Goal: Task Accomplishment & Management: Manage account settings

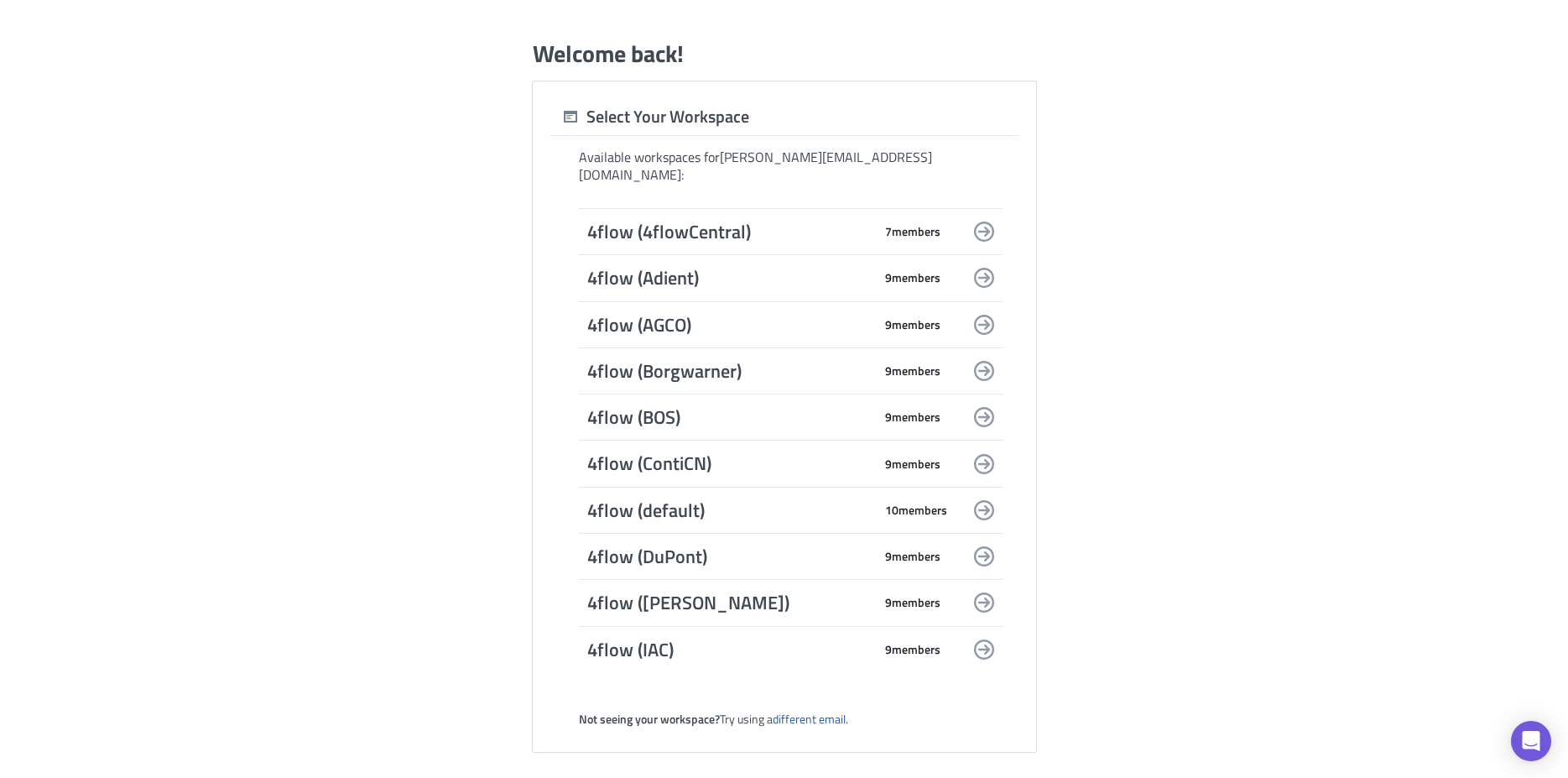
click at [658, 220] on span "4flow (4flowCentral)" at bounding box center [730, 231] width 285 height 23
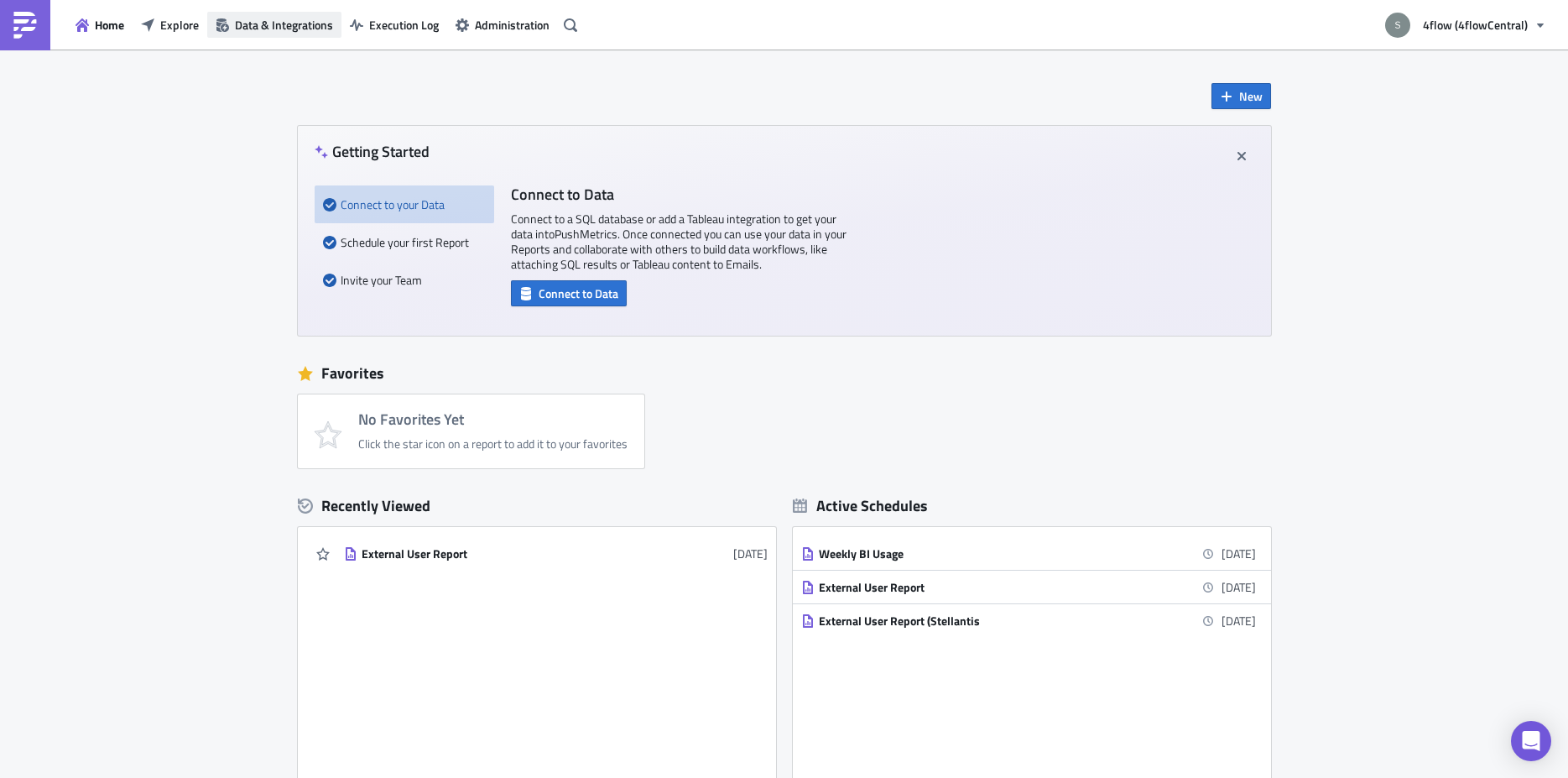
click at [307, 17] on span "Data & Integrations" at bounding box center [284, 25] width 98 height 18
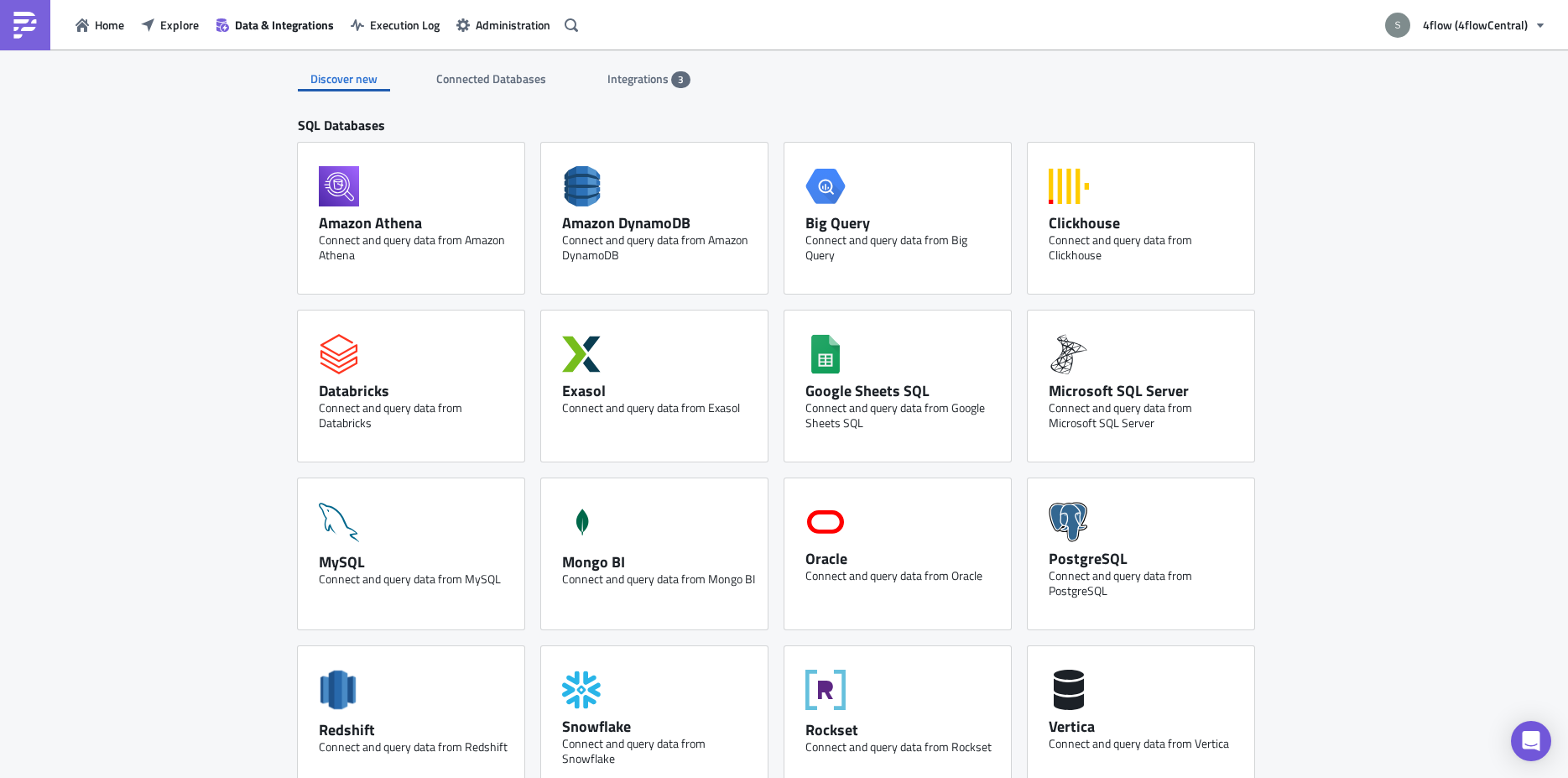
click at [644, 70] on div "Integrations 3" at bounding box center [649, 79] width 83 height 25
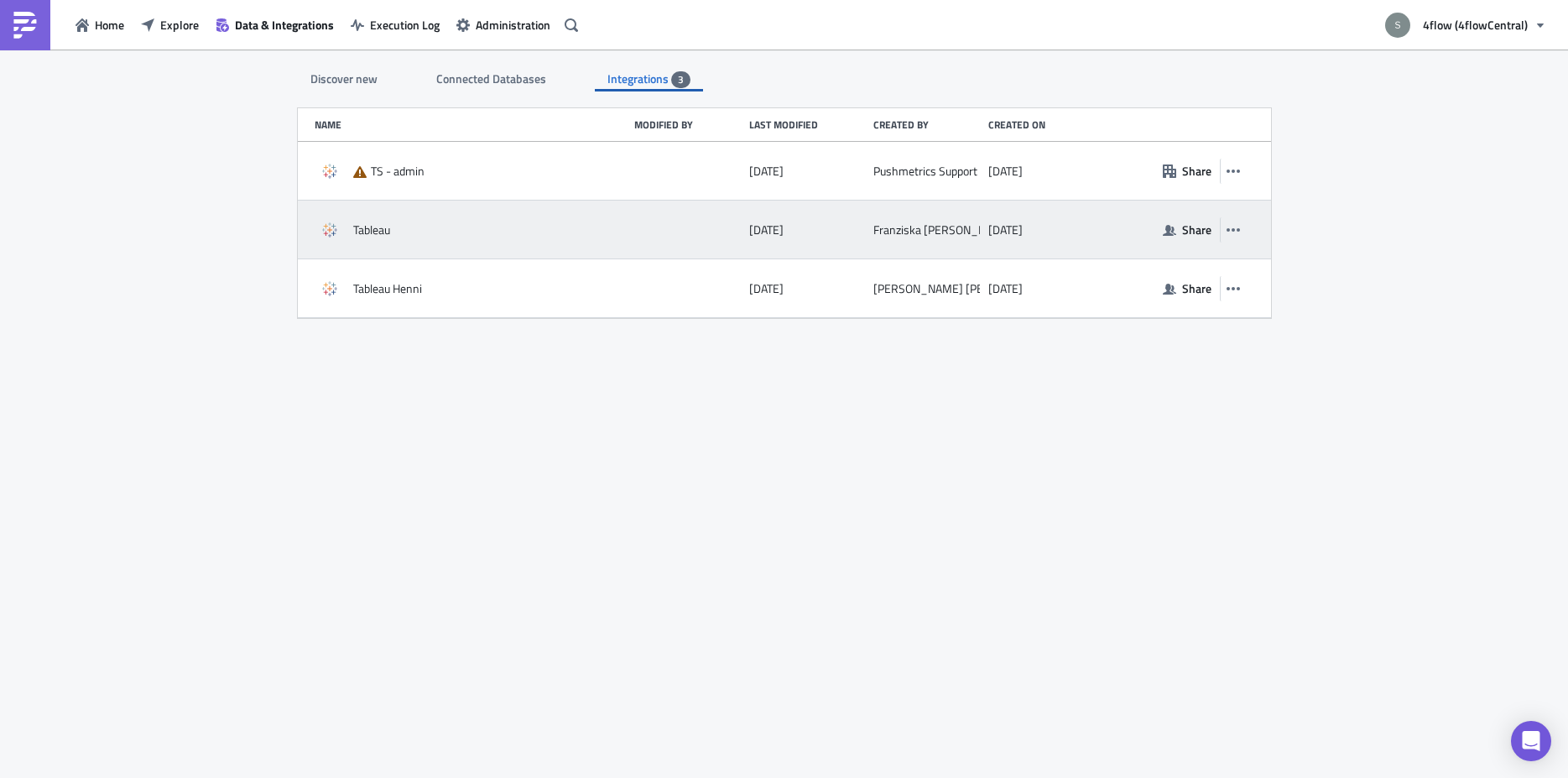
click at [498, 227] on div "Tableau" at bounding box center [470, 230] width 312 height 30
click at [1236, 230] on icon "button" at bounding box center [1233, 230] width 14 height 14
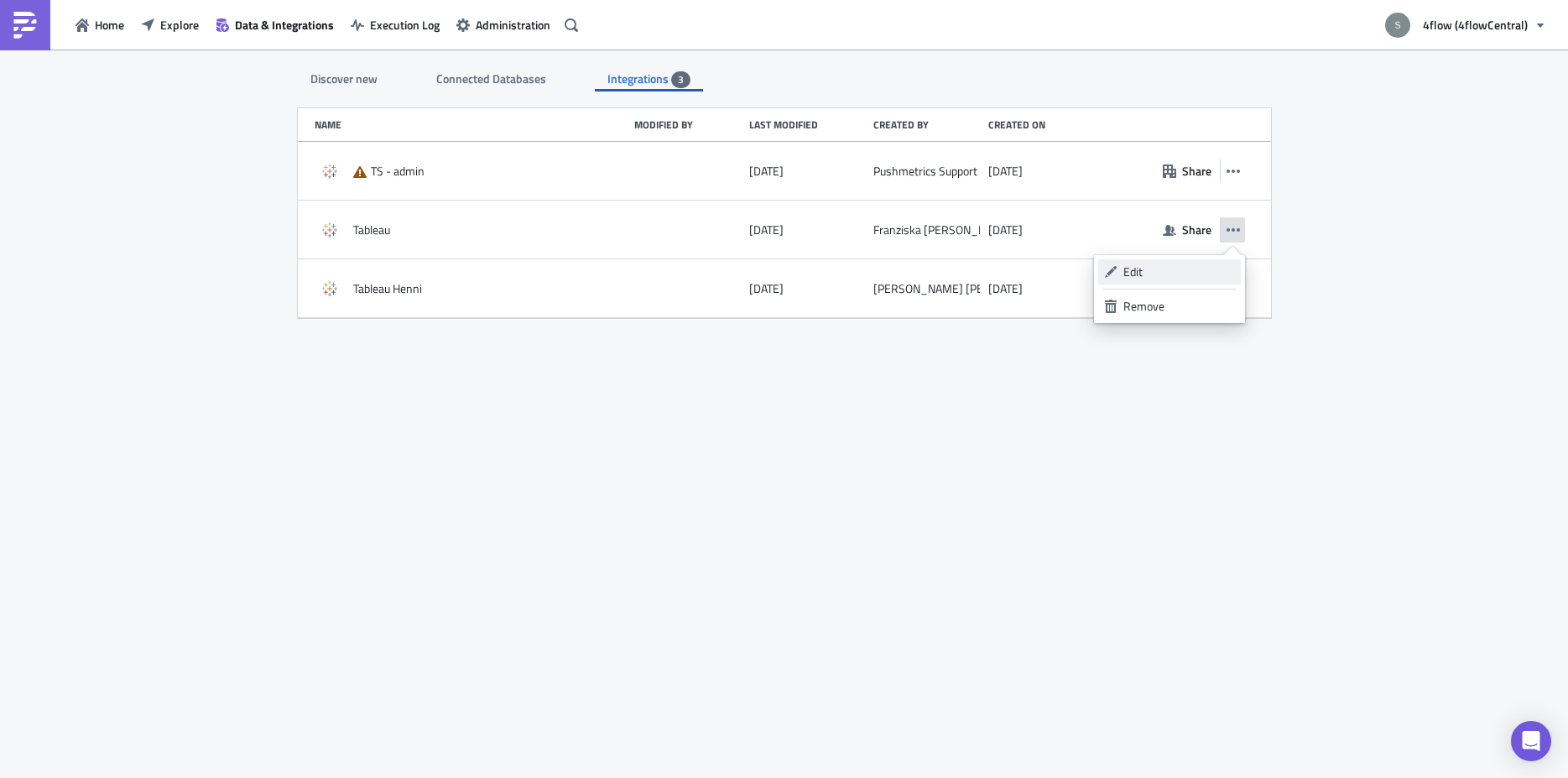
click at [1184, 277] on div "Edit" at bounding box center [1180, 272] width 112 height 17
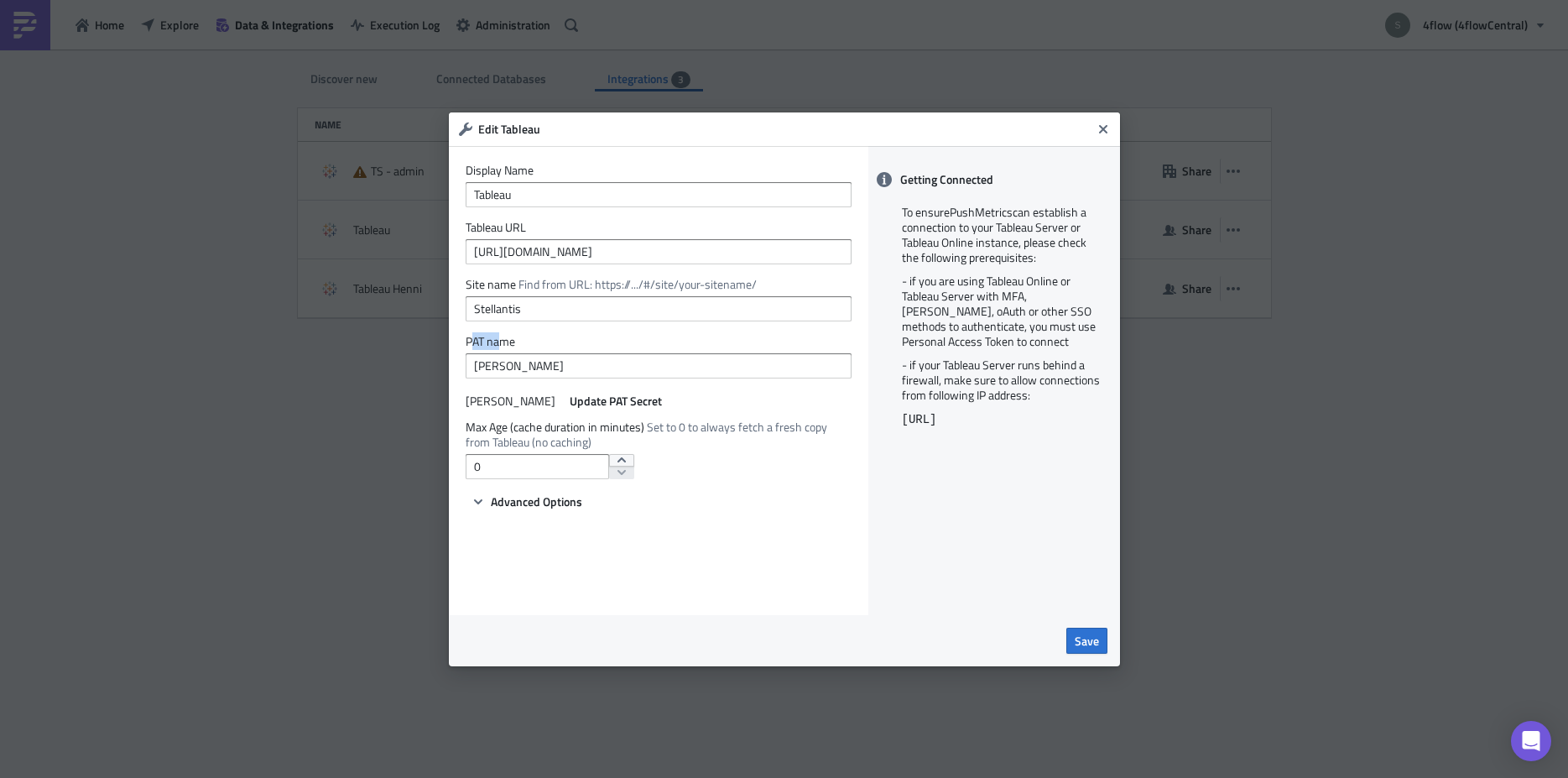
drag, startPoint x: 499, startPoint y: 340, endPoint x: 472, endPoint y: 340, distance: 27.0
click at [472, 340] on label "PAT name" at bounding box center [658, 342] width 386 height 15
click at [484, 281] on label "Site name Find from URL: https://.../#/site/your-sitename/" at bounding box center [658, 284] width 386 height 15
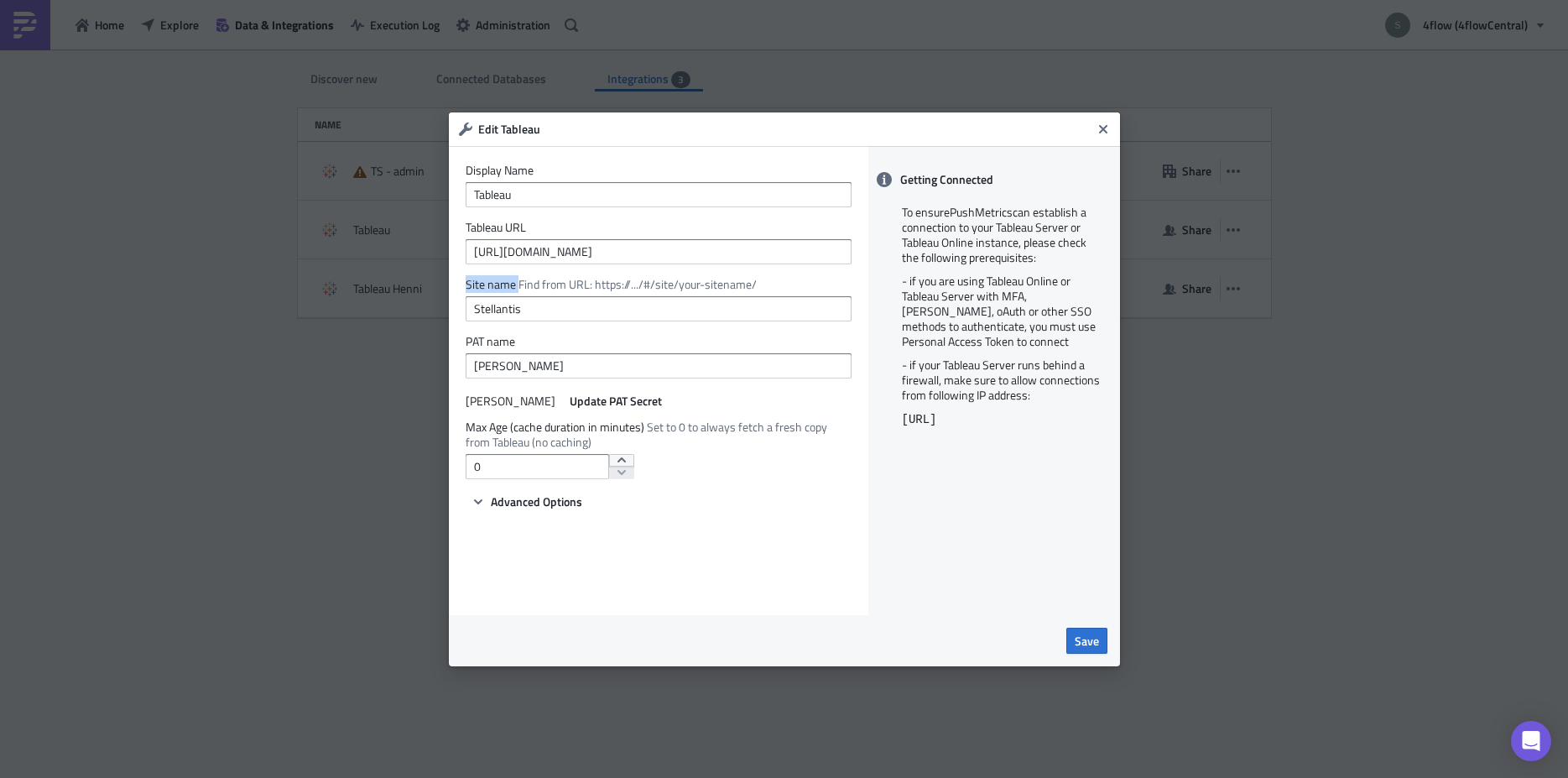
click at [587, 277] on span "Find from URL: https://.../#/site/your-sitename/" at bounding box center [638, 285] width 238 height 18
click at [1103, 123] on icon "Close" at bounding box center [1103, 129] width 14 height 14
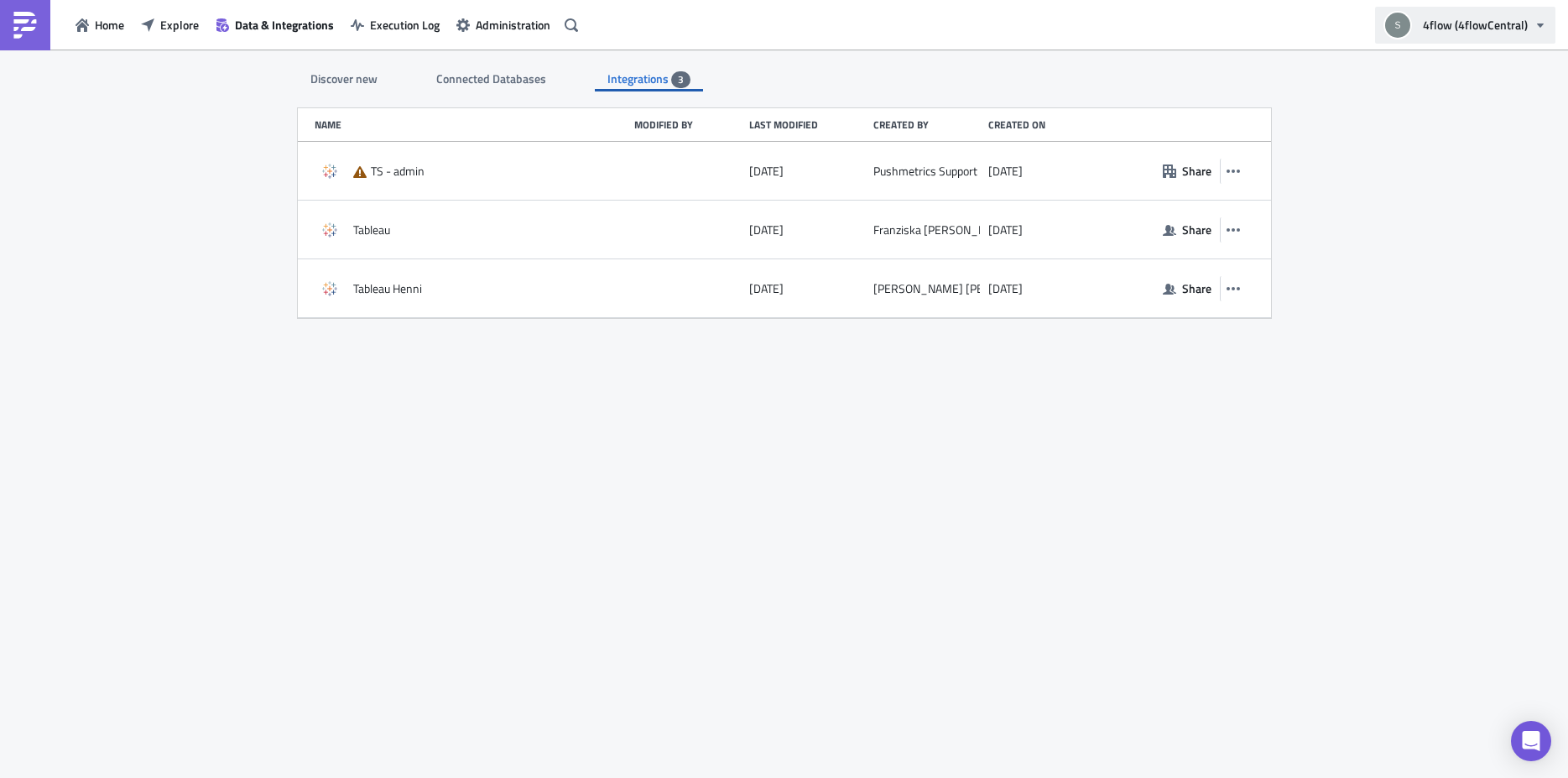
click at [1480, 15] on button "4flow (4flowCentral)" at bounding box center [1465, 24] width 181 height 37
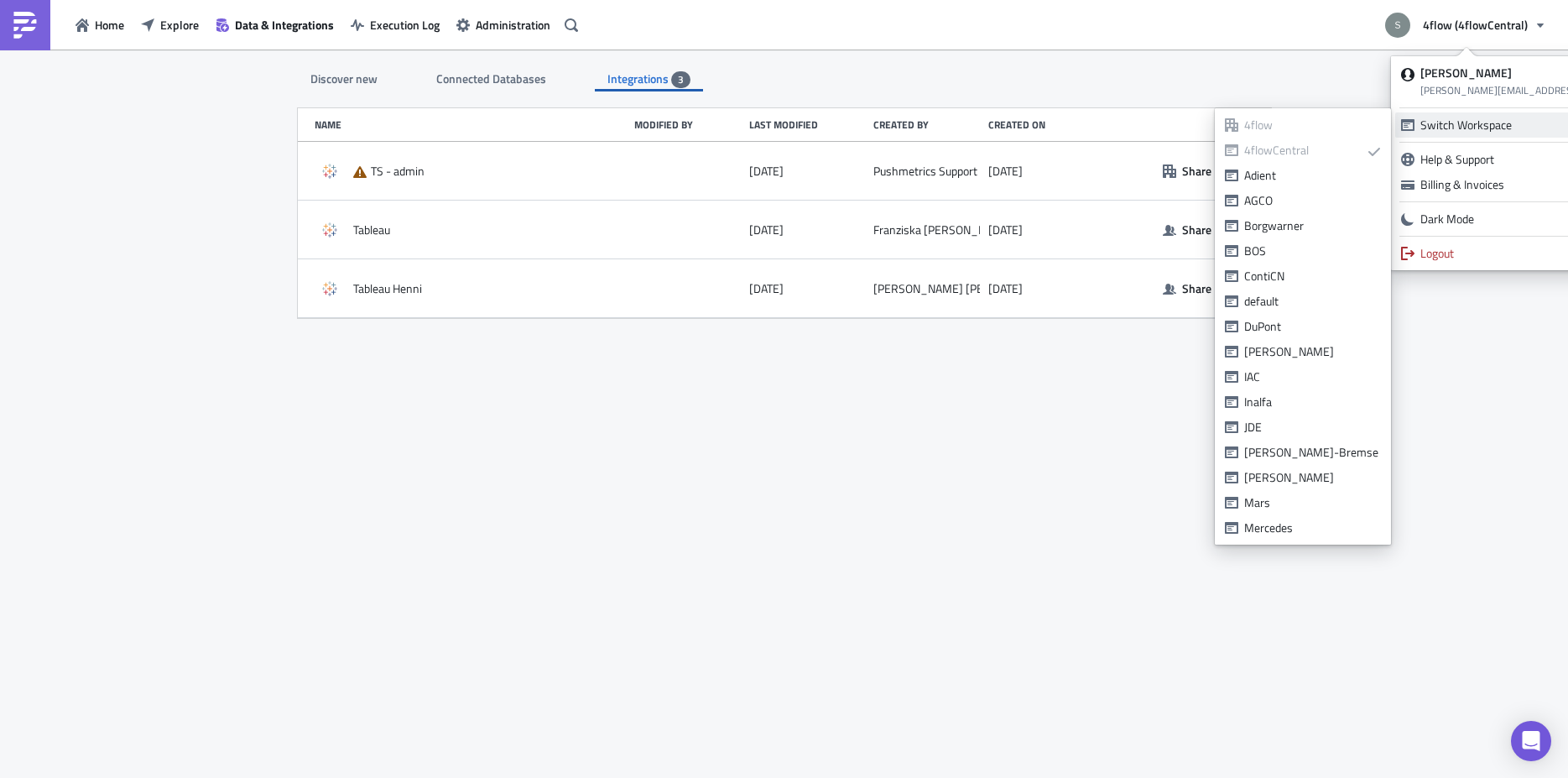
click at [1480, 127] on div "Switch Workspace" at bounding box center [1529, 125] width 219 height 17
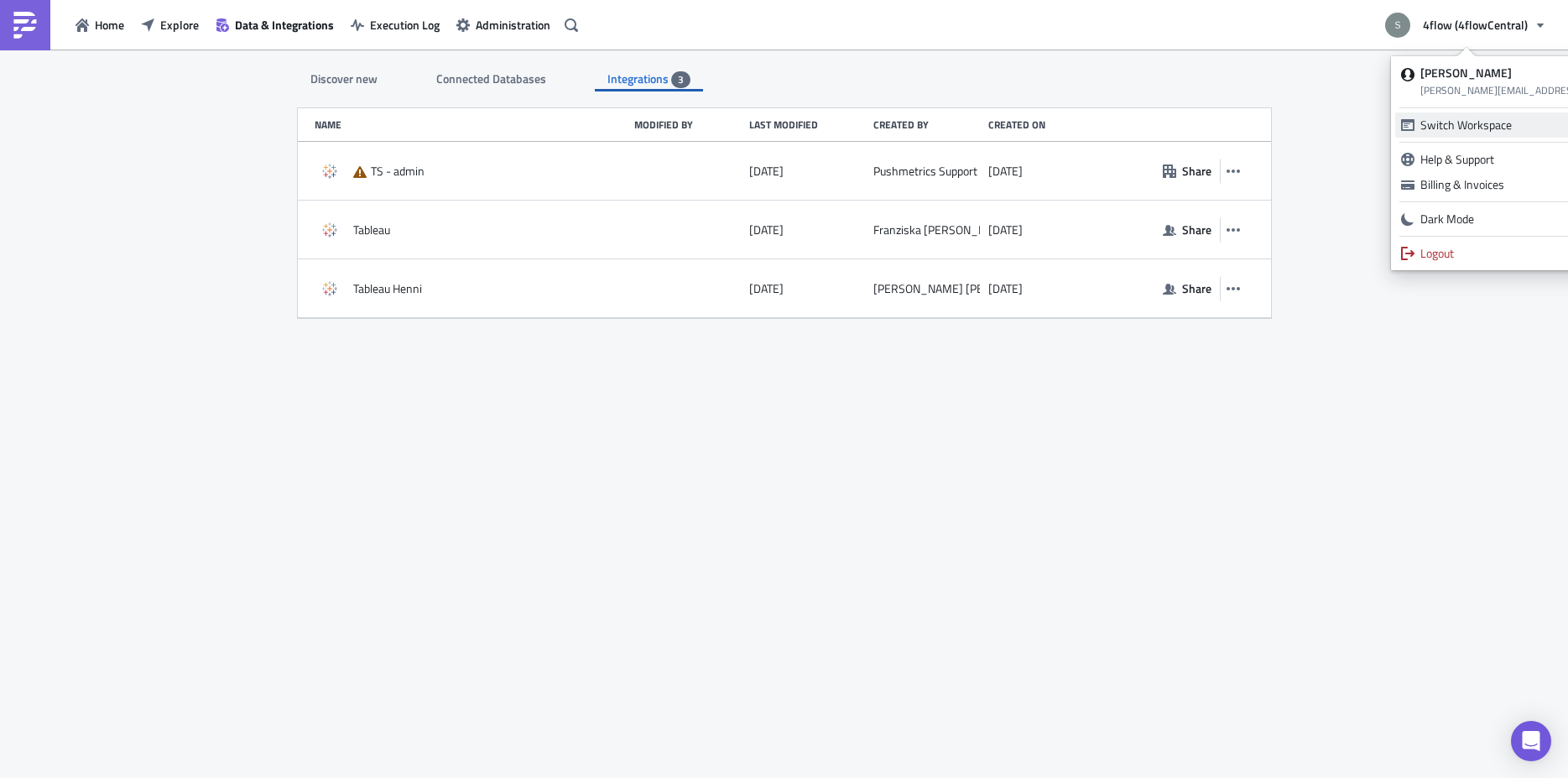
click at [1434, 131] on div "Switch Workspace" at bounding box center [1529, 125] width 219 height 17
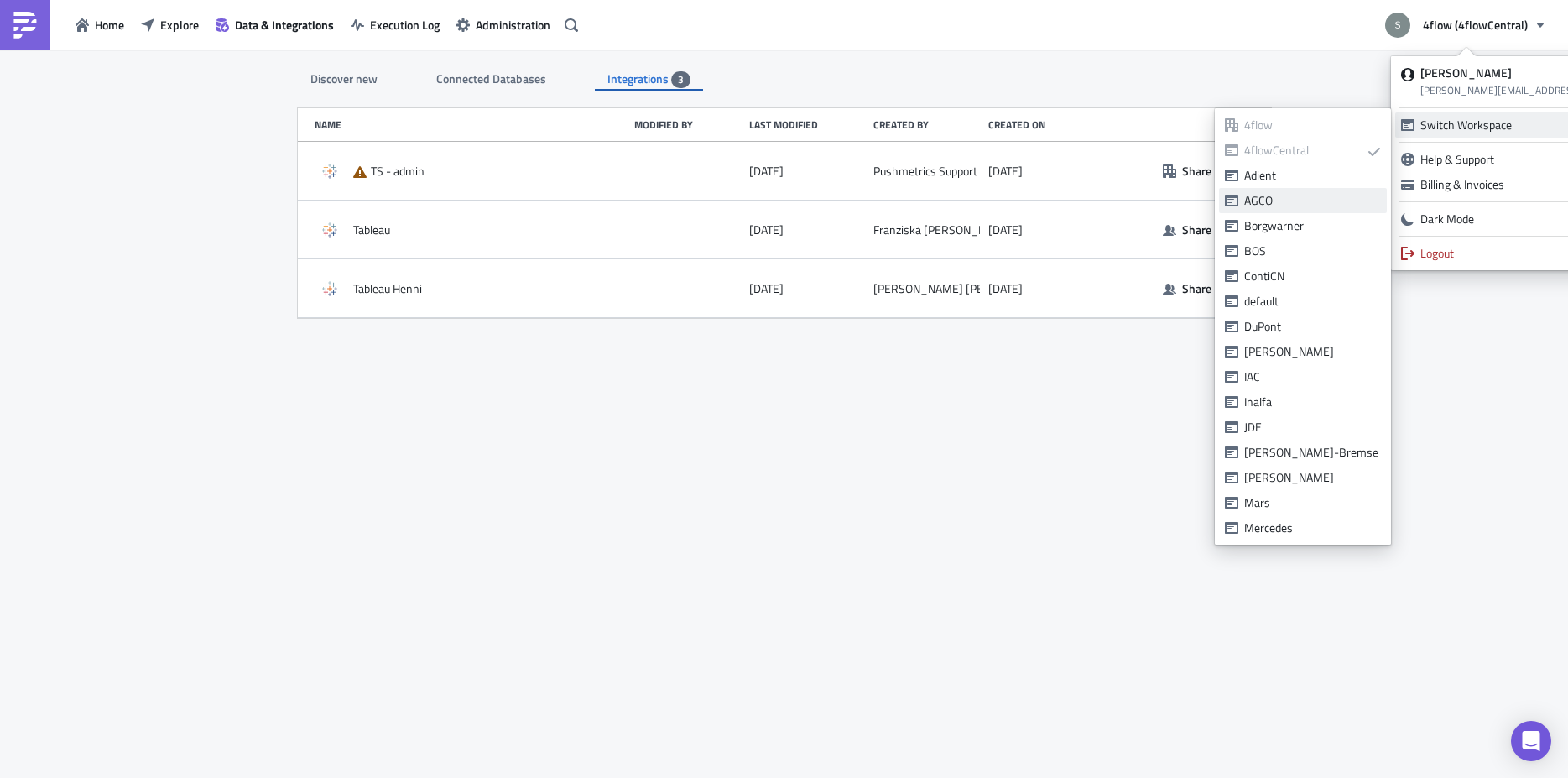
click at [1291, 197] on div "AGCO" at bounding box center [1311, 201] width 136 height 17
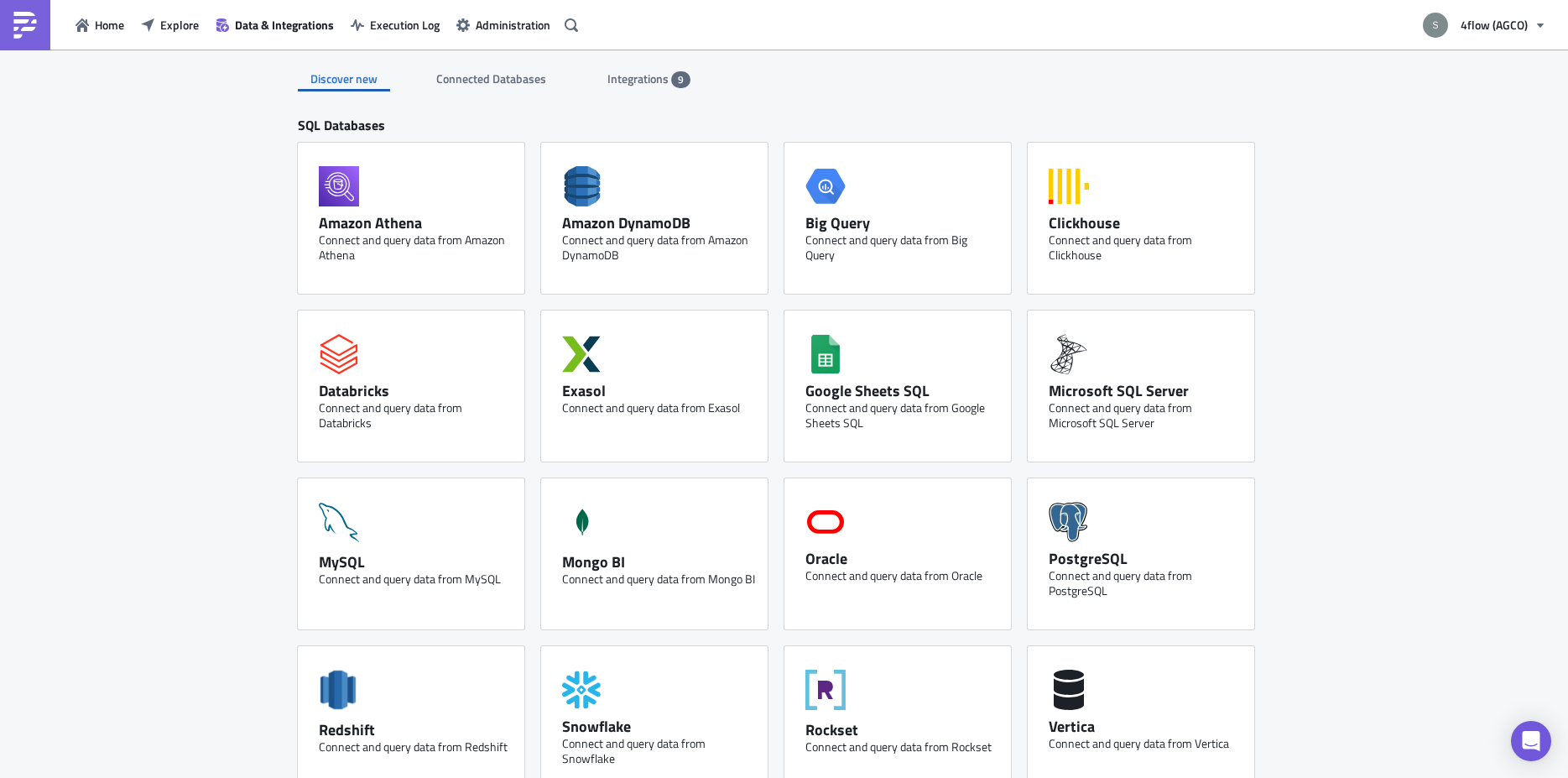
click at [628, 79] on span "Integrations" at bounding box center [639, 79] width 64 height 18
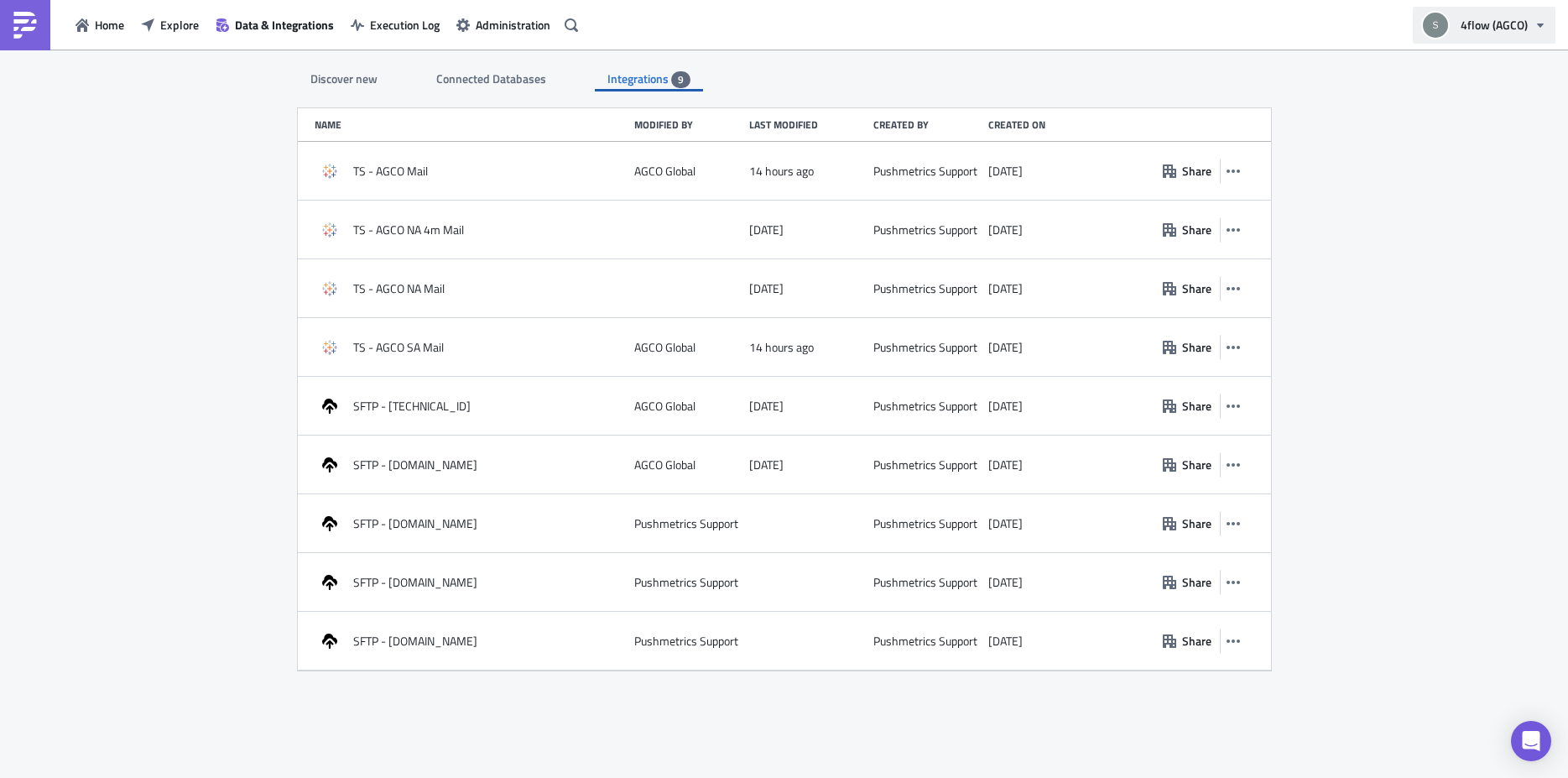
click at [1483, 28] on span "4flow (AGCO)" at bounding box center [1494, 25] width 67 height 18
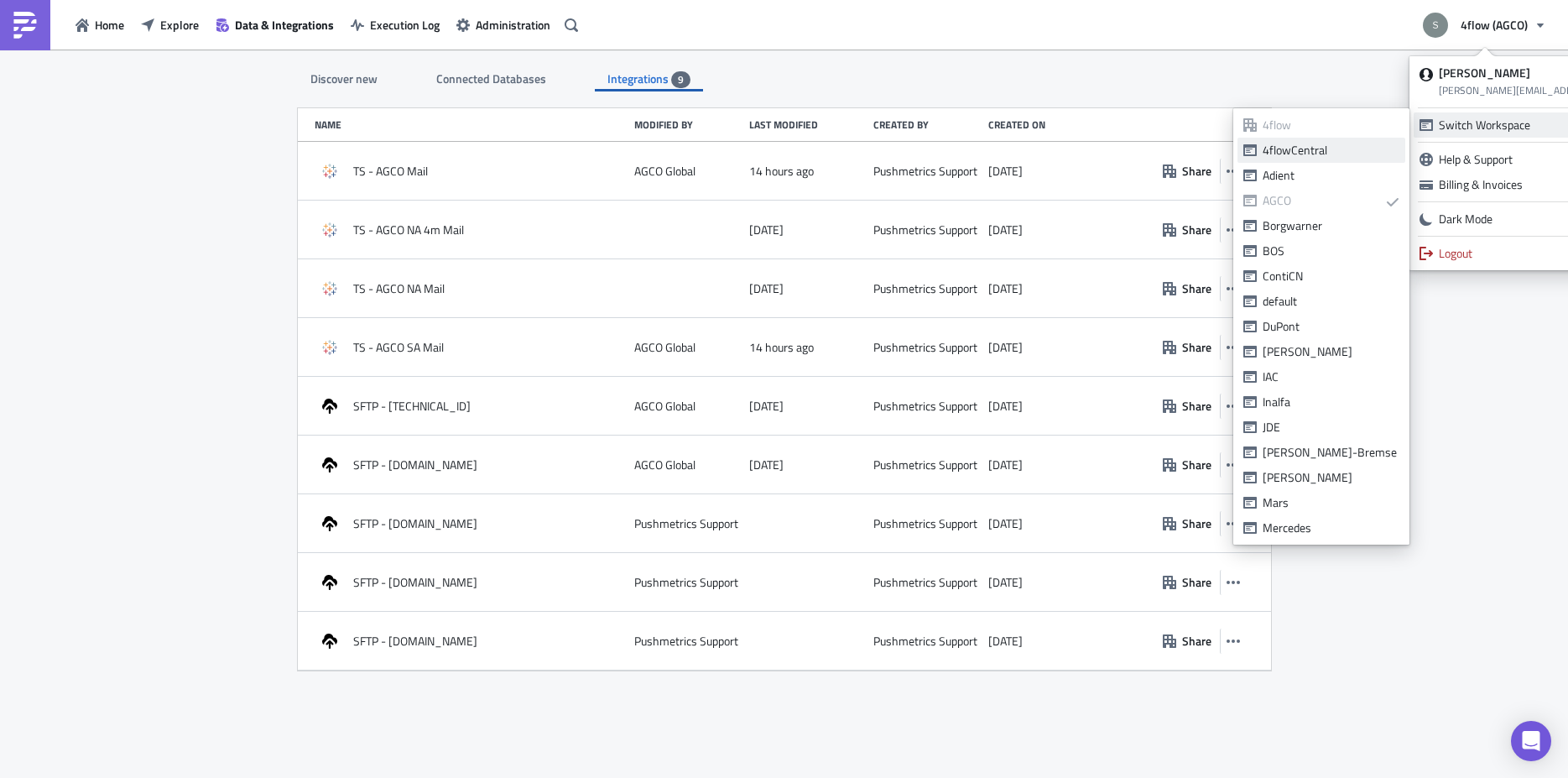
click at [1302, 154] on div "4flowCentral" at bounding box center [1330, 150] width 136 height 17
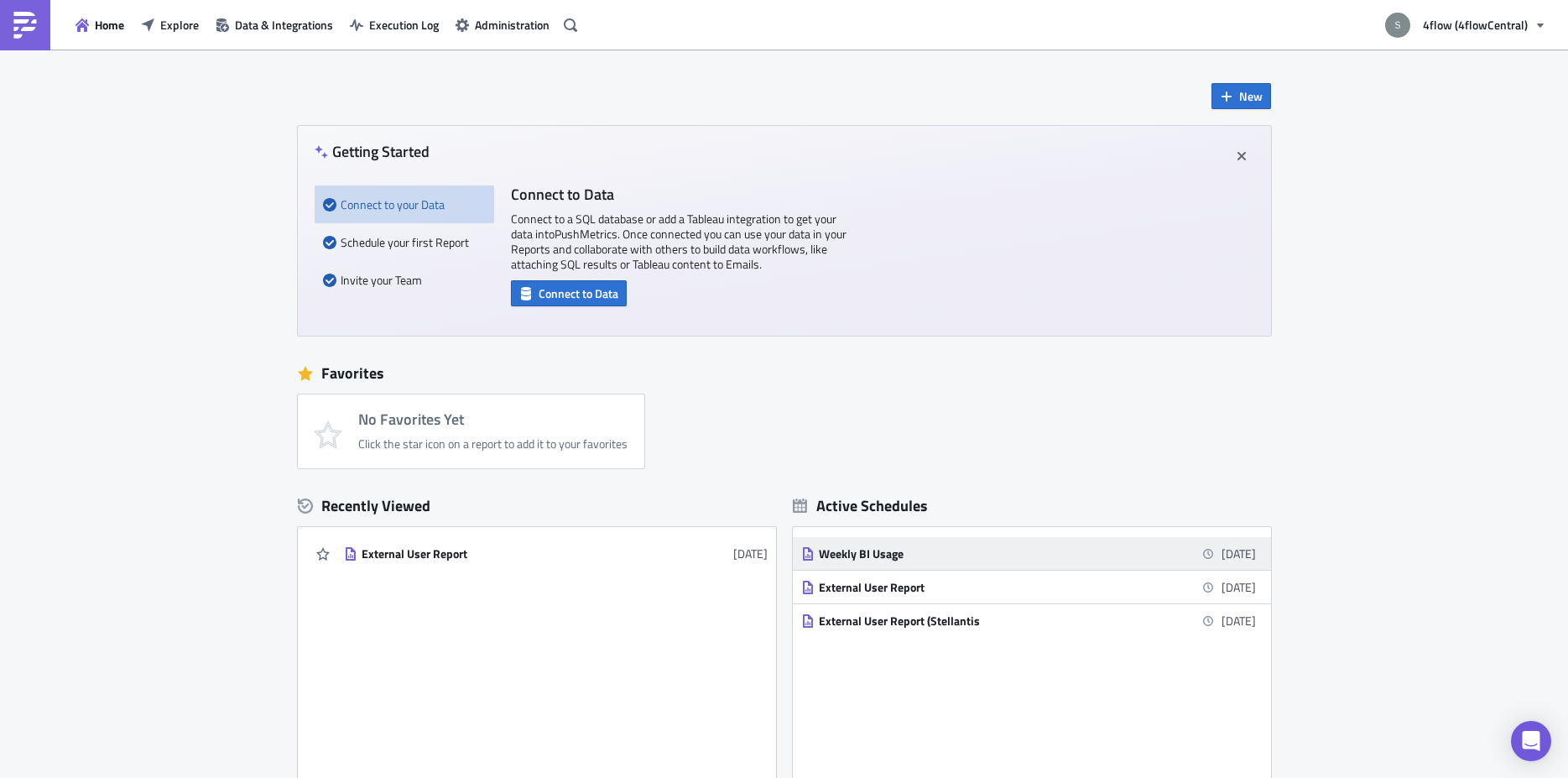
click at [867, 556] on div "Weekly BI Usage" at bounding box center [965, 554] width 294 height 15
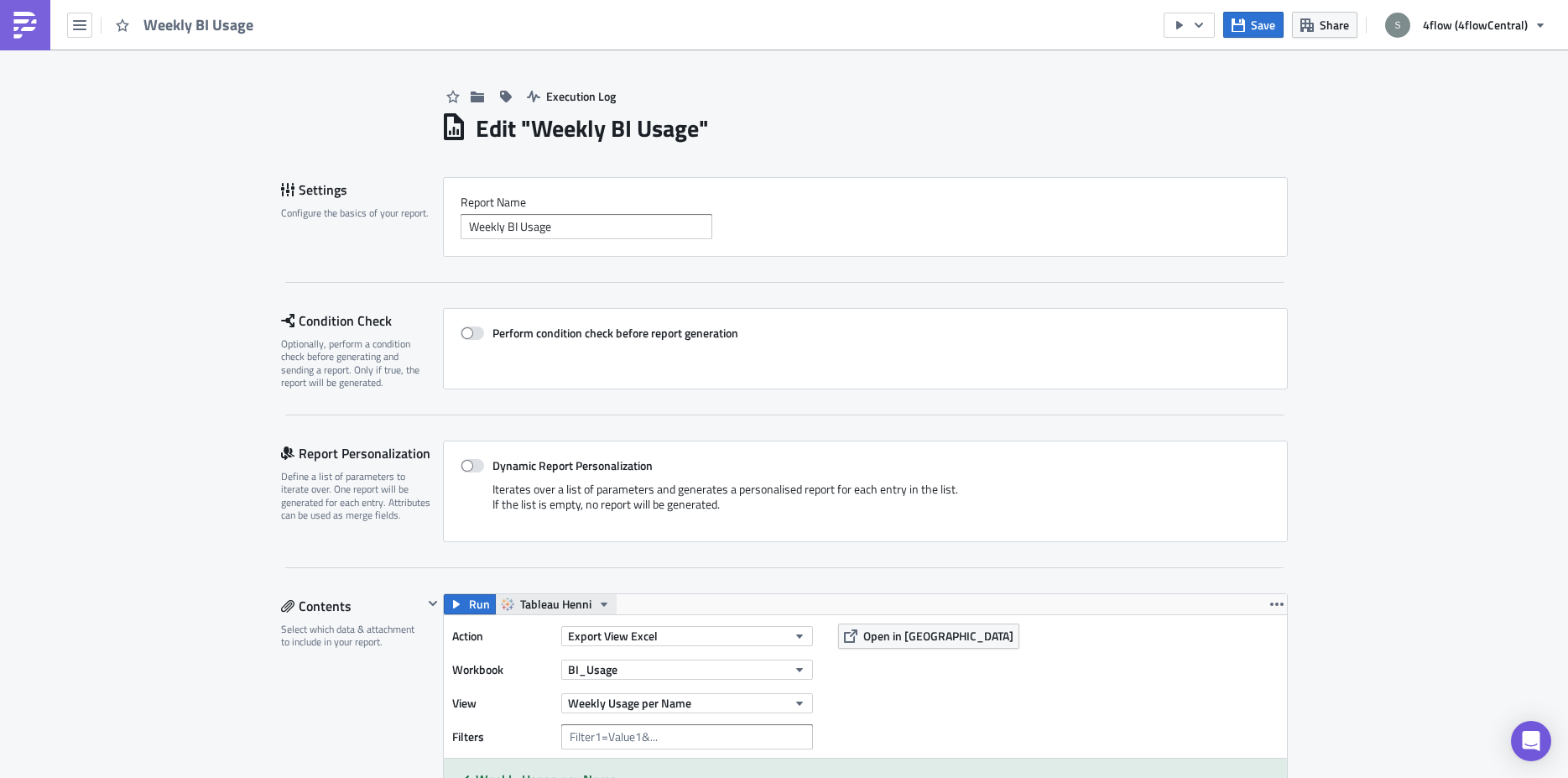
click at [537, 605] on span "Tableau Henni" at bounding box center [555, 605] width 71 height 20
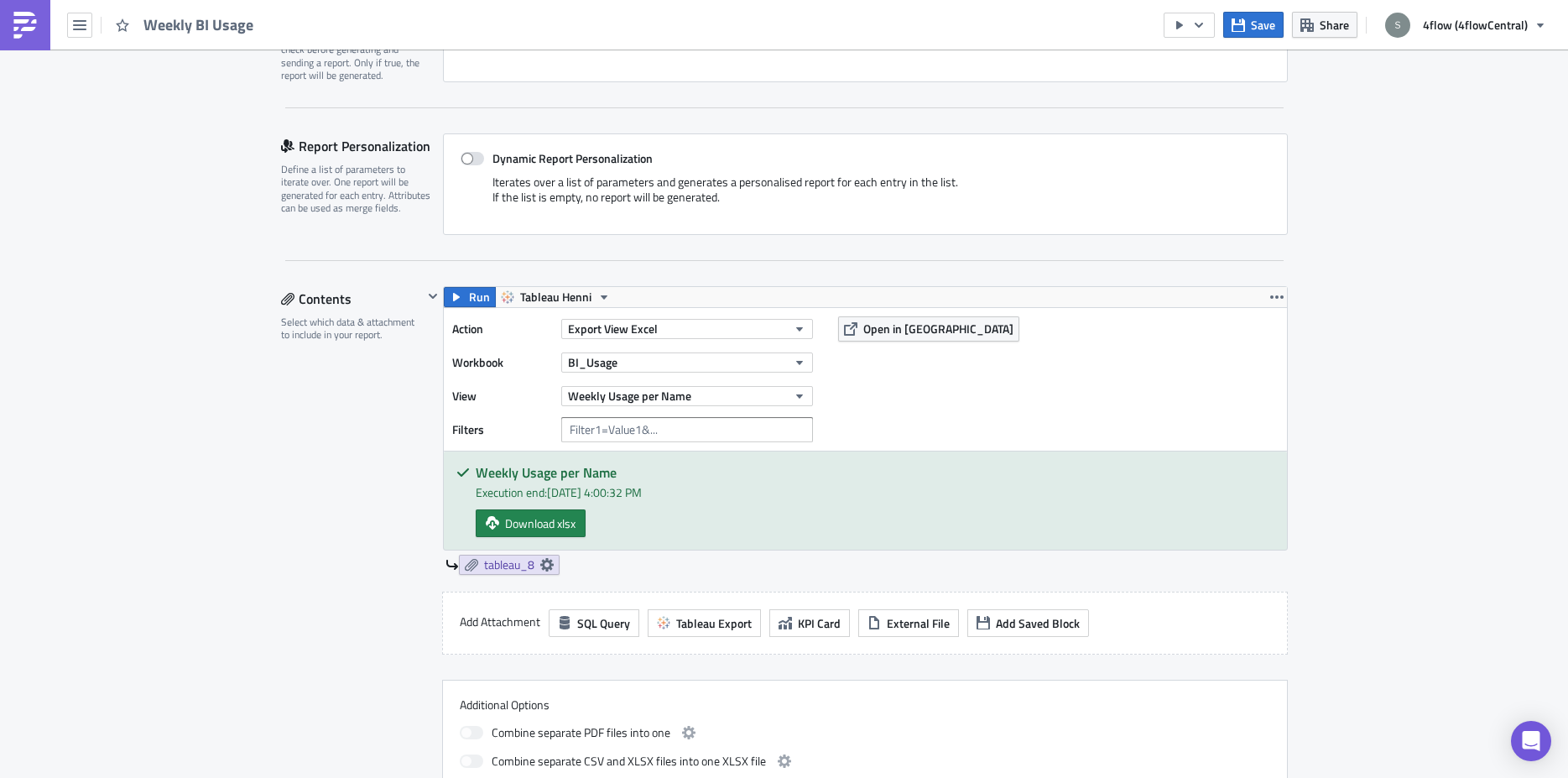
scroll to position [317, 0]
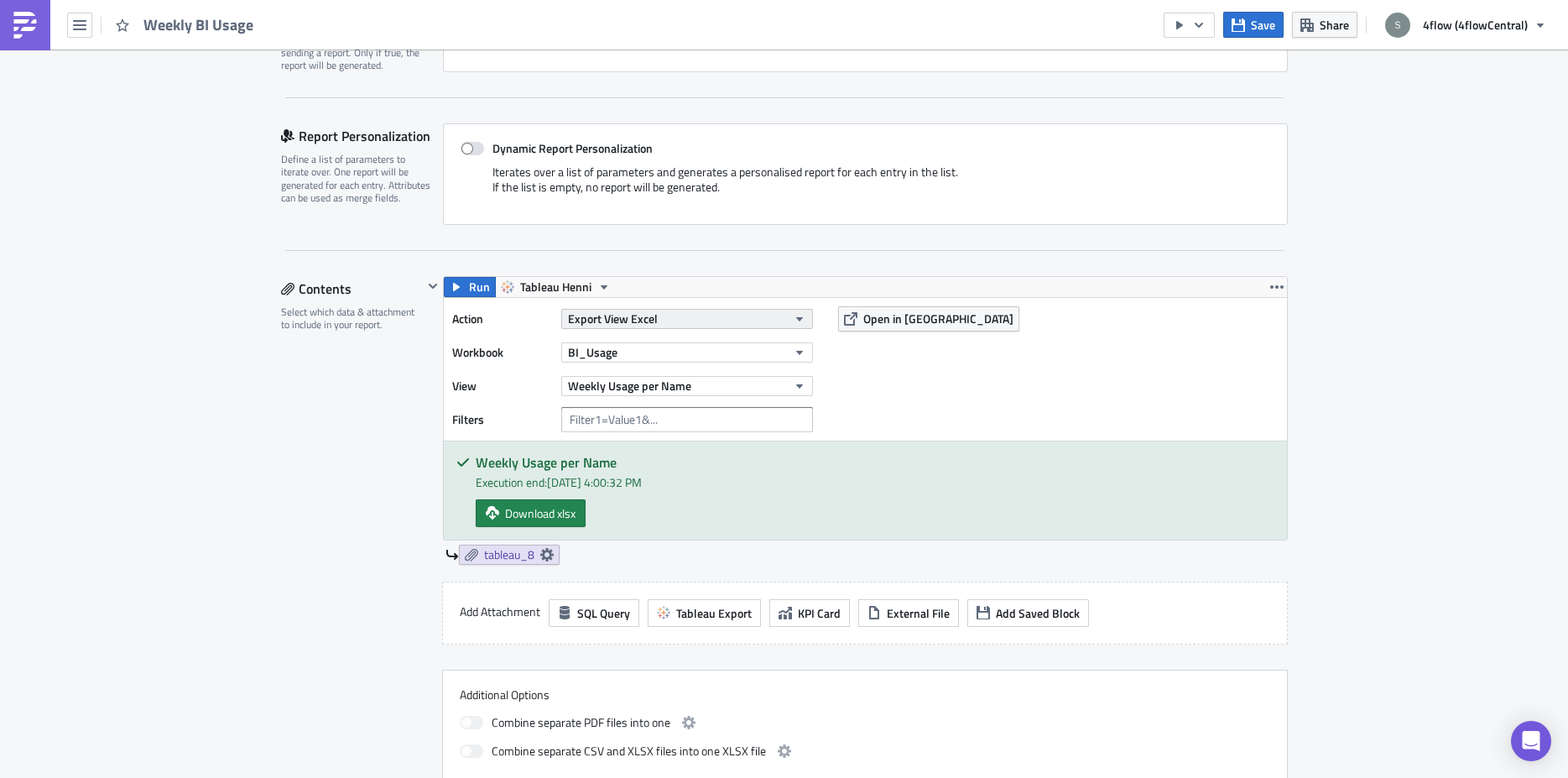
click at [669, 316] on button "Export View Excel" at bounding box center [686, 319] width 252 height 20
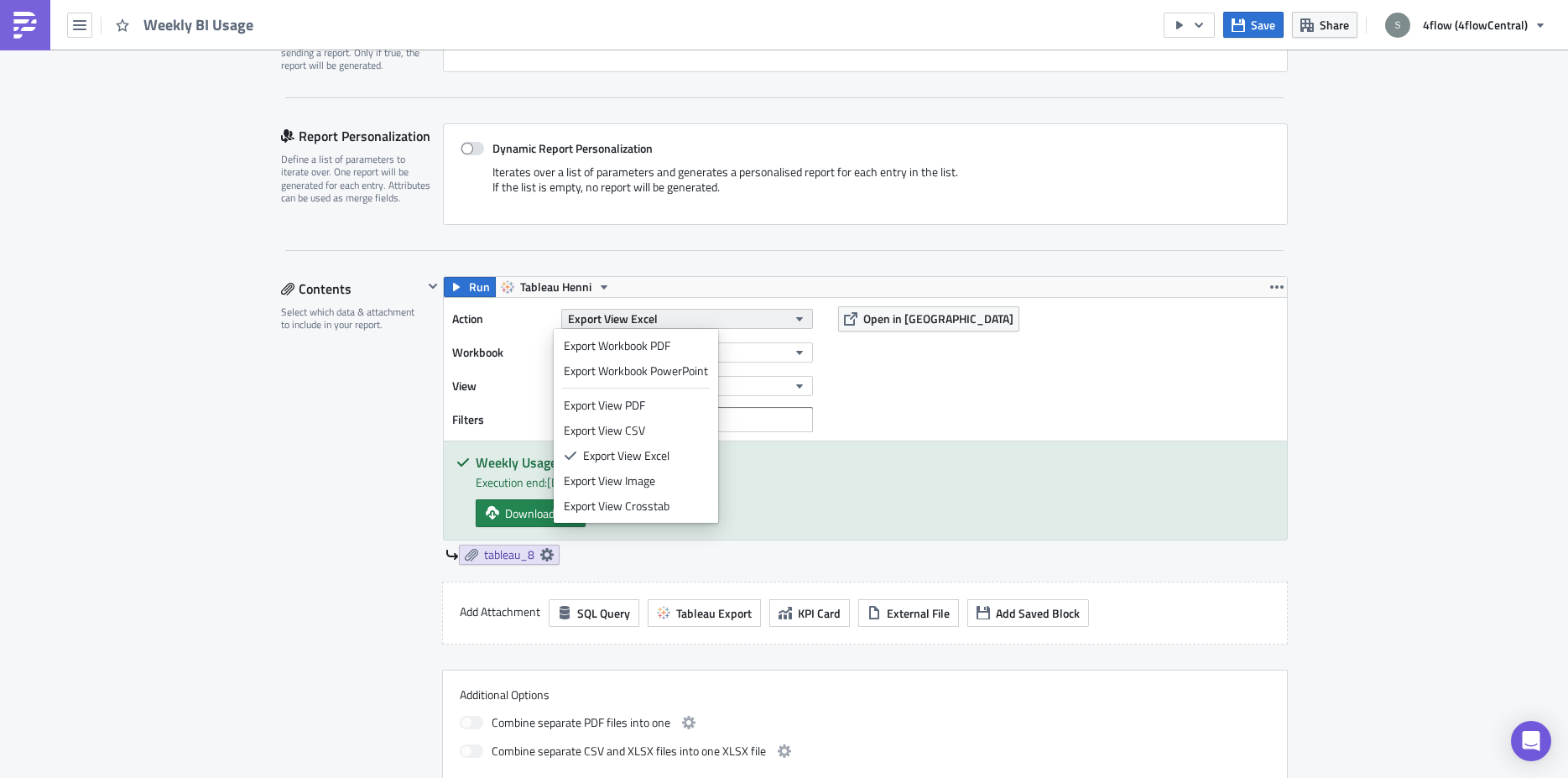
click at [669, 316] on button "Export View Excel" at bounding box center [686, 319] width 252 height 20
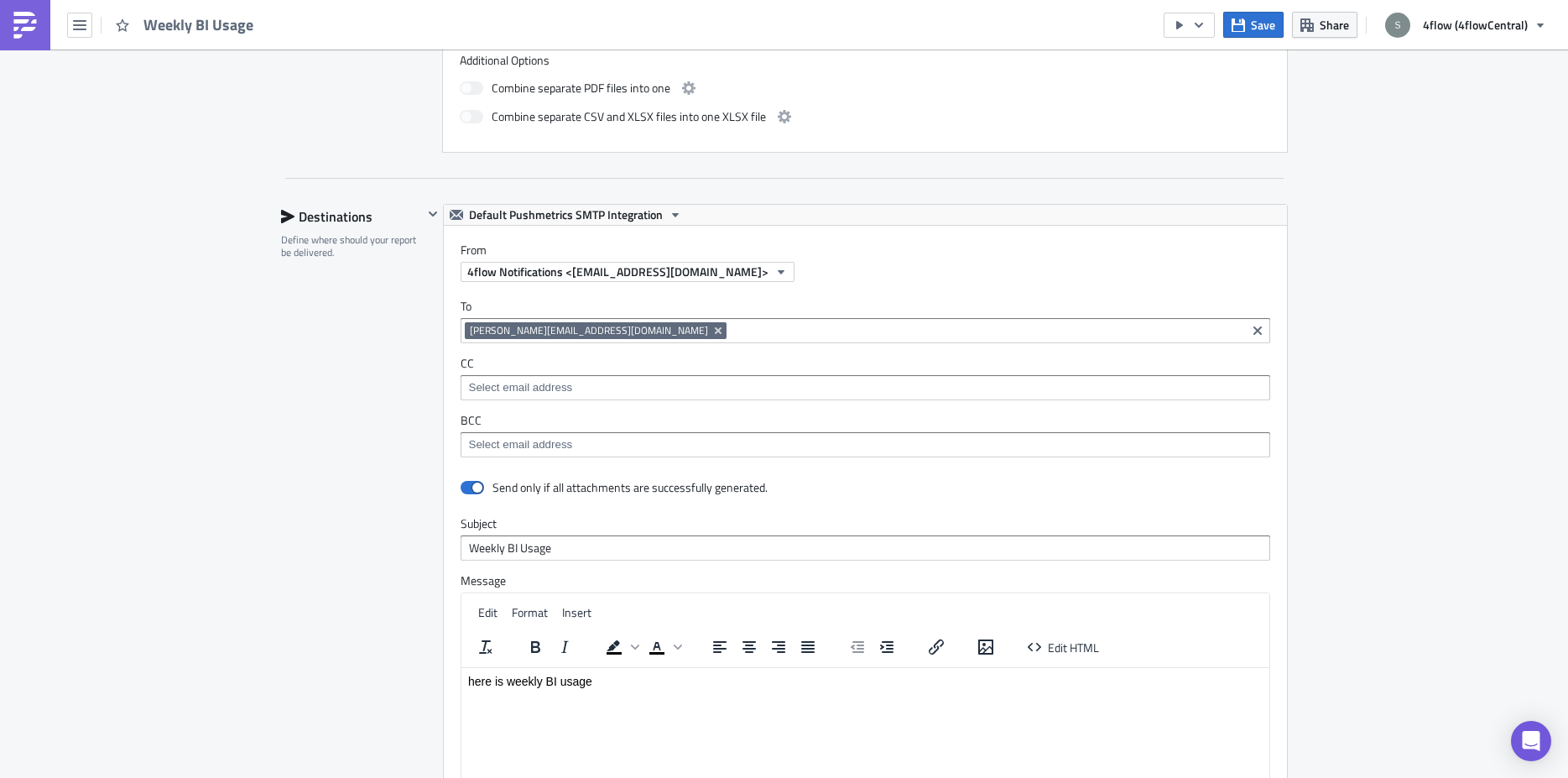
scroll to position [1163, 0]
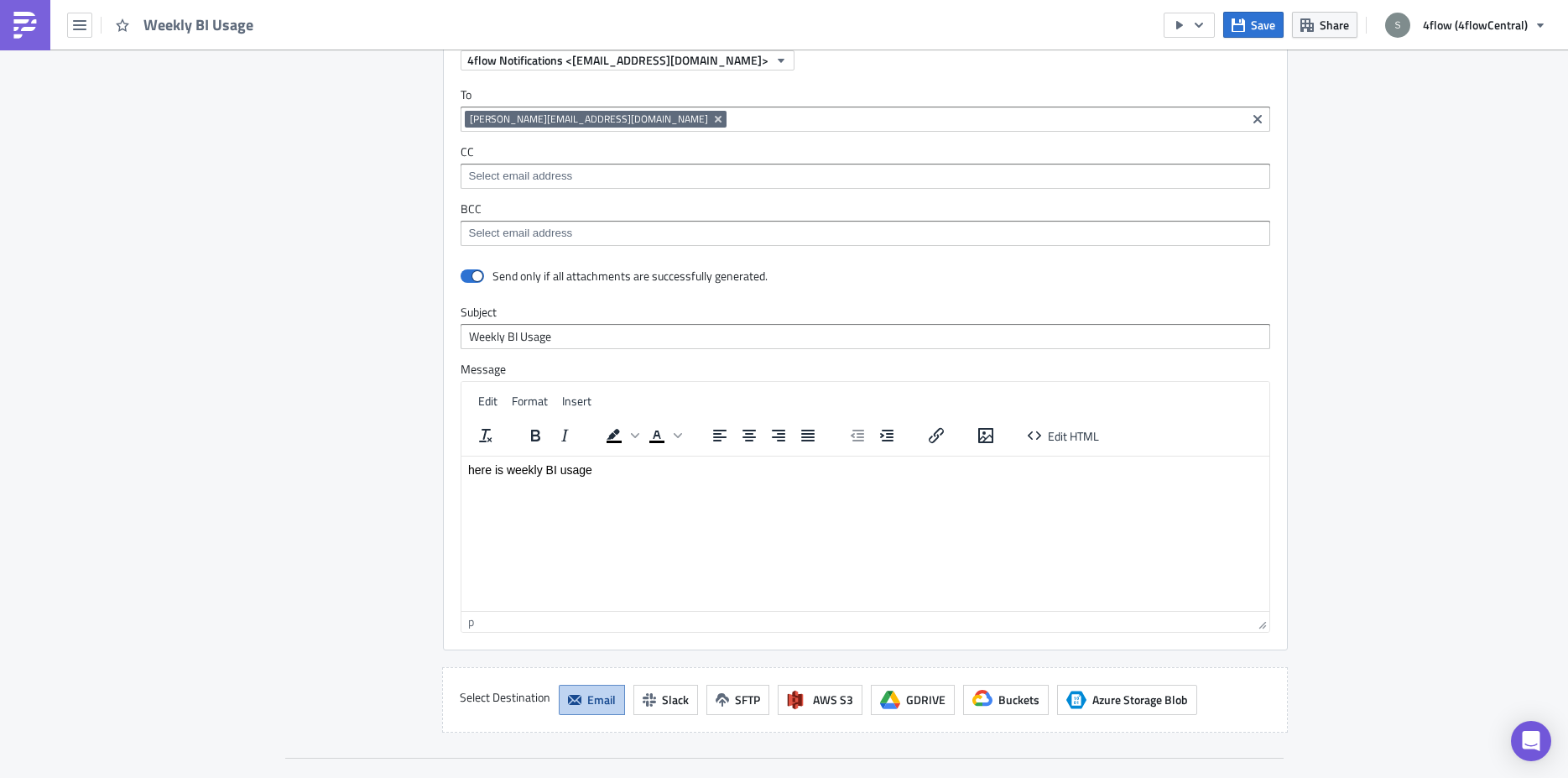
click at [508, 467] on p "here is weekly BI usage" at bounding box center [863, 469] width 794 height 14
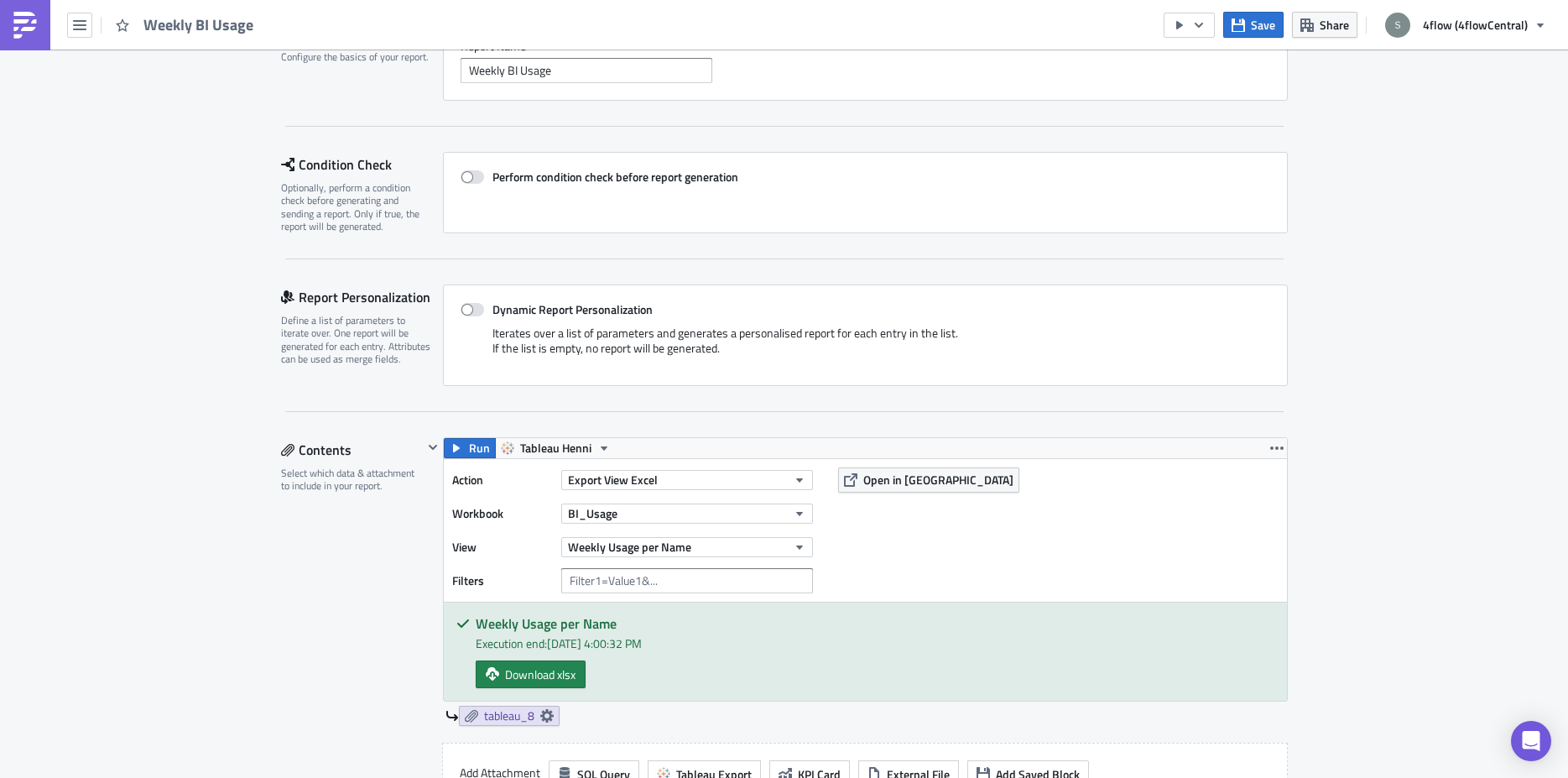
scroll to position [0, 0]
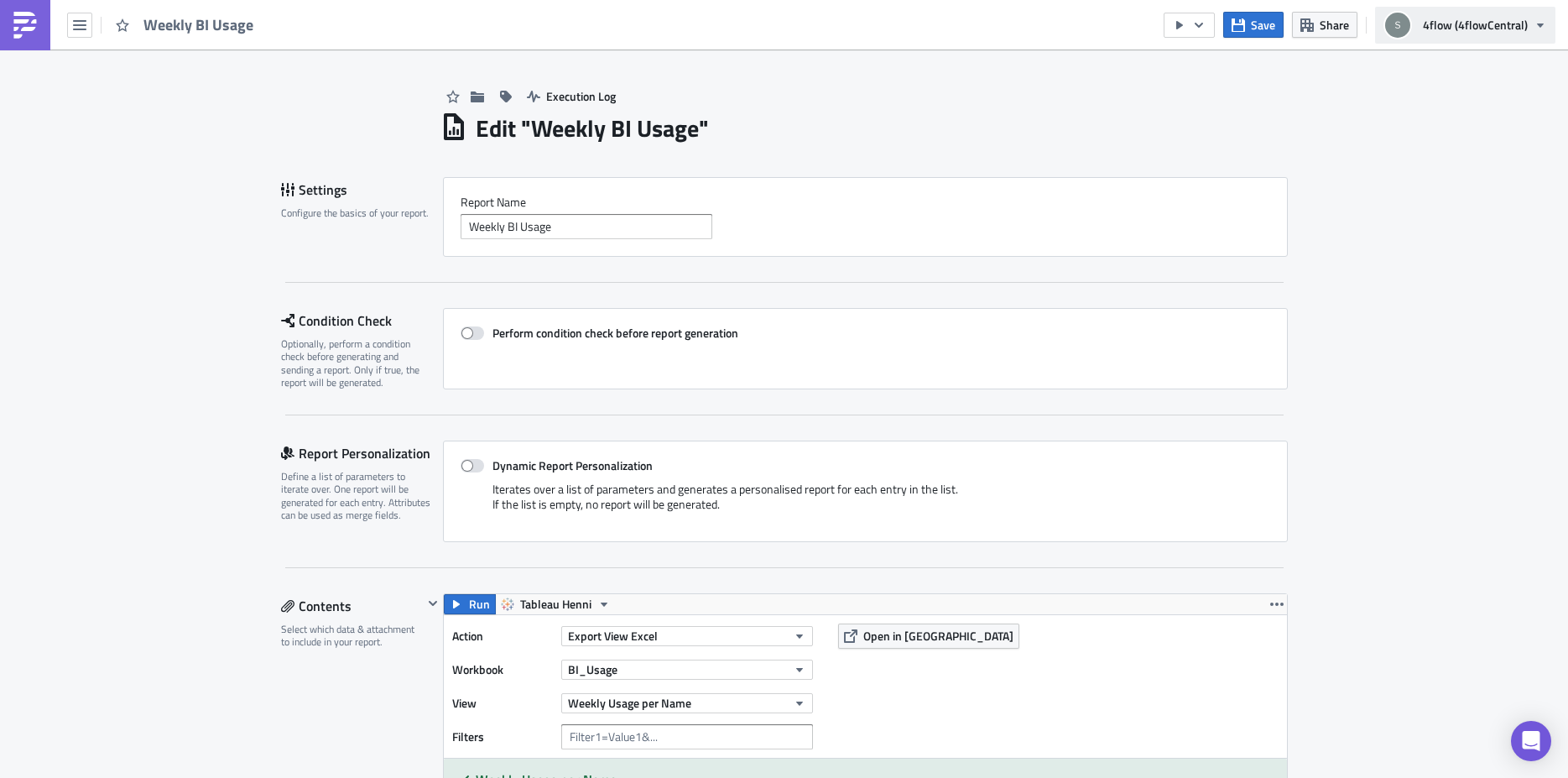
click at [1438, 31] on span "4flow (4flowCentral)" at bounding box center [1475, 25] width 105 height 18
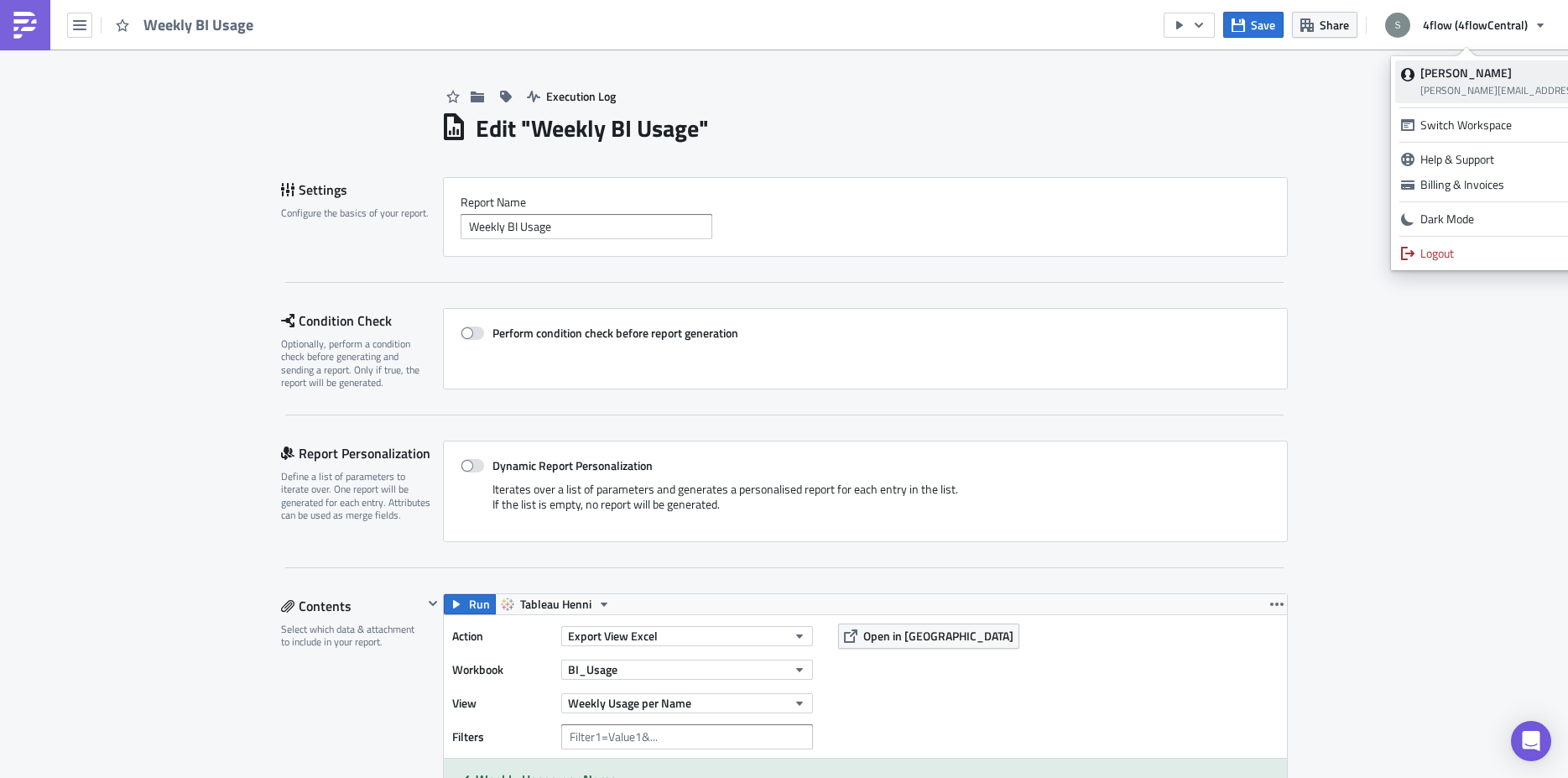
click at [1489, 78] on strong "[PERSON_NAME]" at bounding box center [1465, 73] width 91 height 18
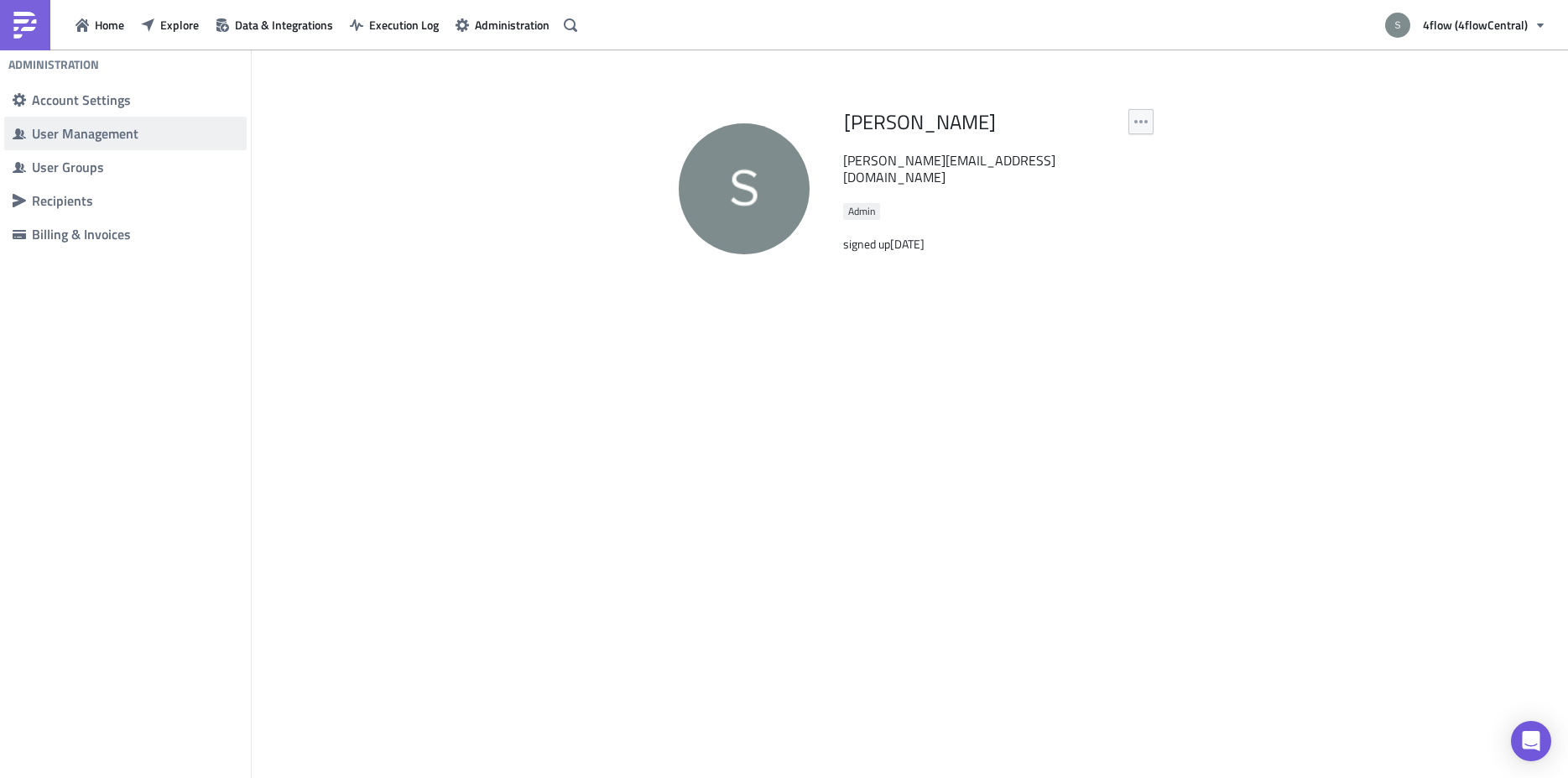
click at [86, 141] on div "User Management" at bounding box center [135, 133] width 206 height 17
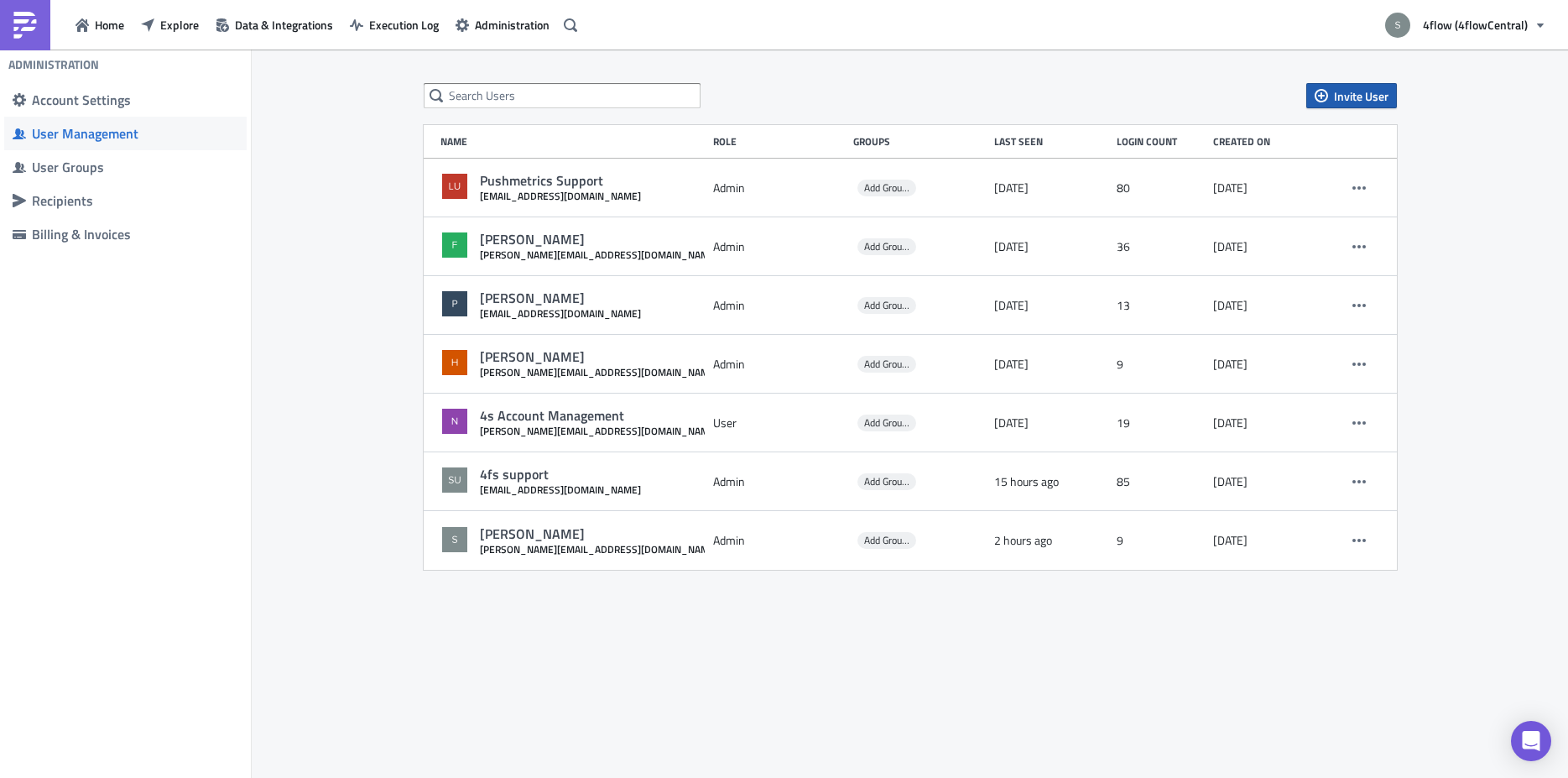
click at [1366, 99] on span "Invite User" at bounding box center [1361, 97] width 54 height 18
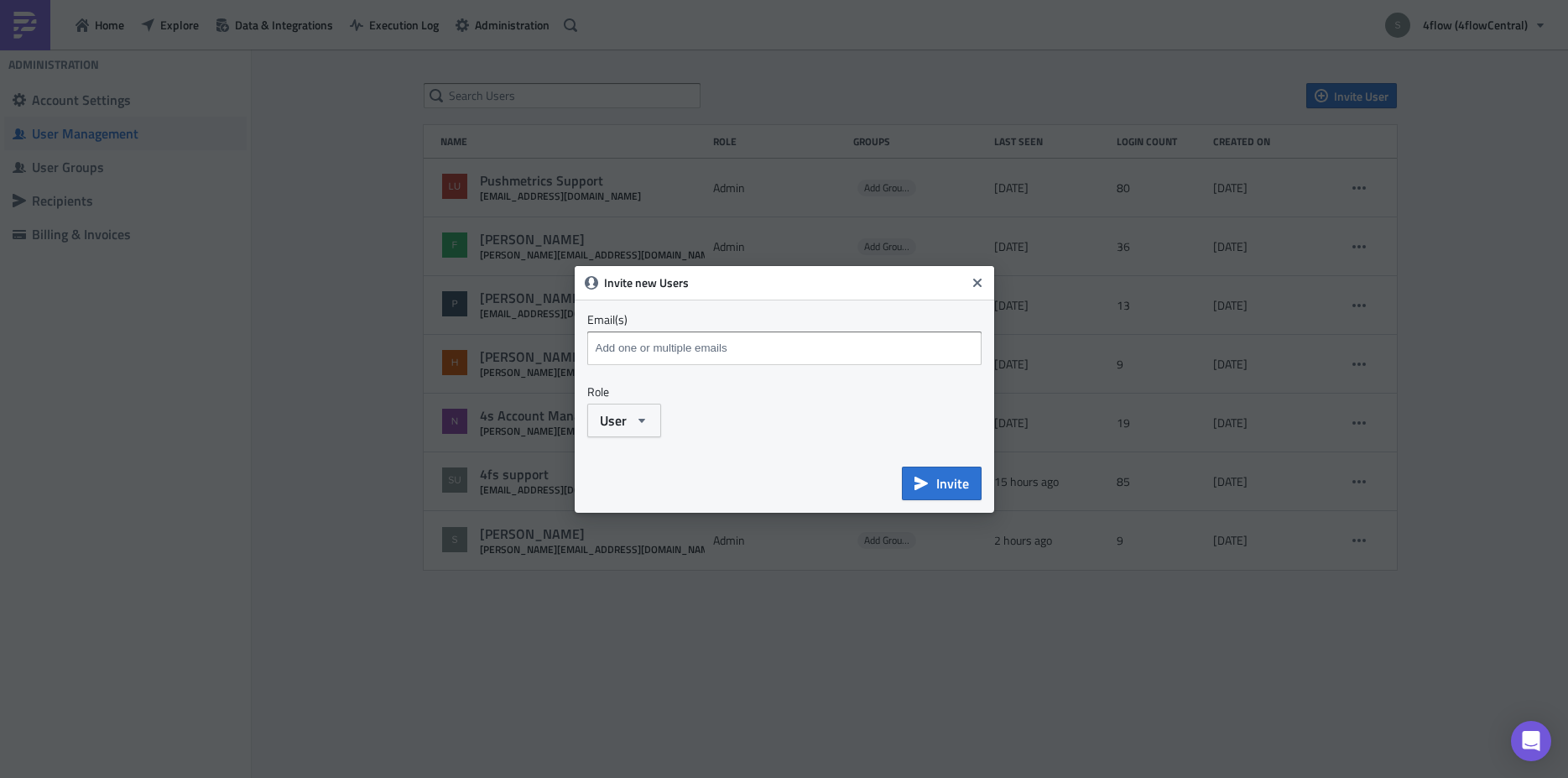
drag, startPoint x: 695, startPoint y: 349, endPoint x: 696, endPoint y: 361, distance: 12.0
click at [696, 350] on input at bounding box center [787, 348] width 390 height 25
type input "S"
type input "[PERSON_NAME][EMAIL_ADDRESS][DOMAIN_NAME]"
click at [627, 419] on button "User" at bounding box center [624, 420] width 74 height 33
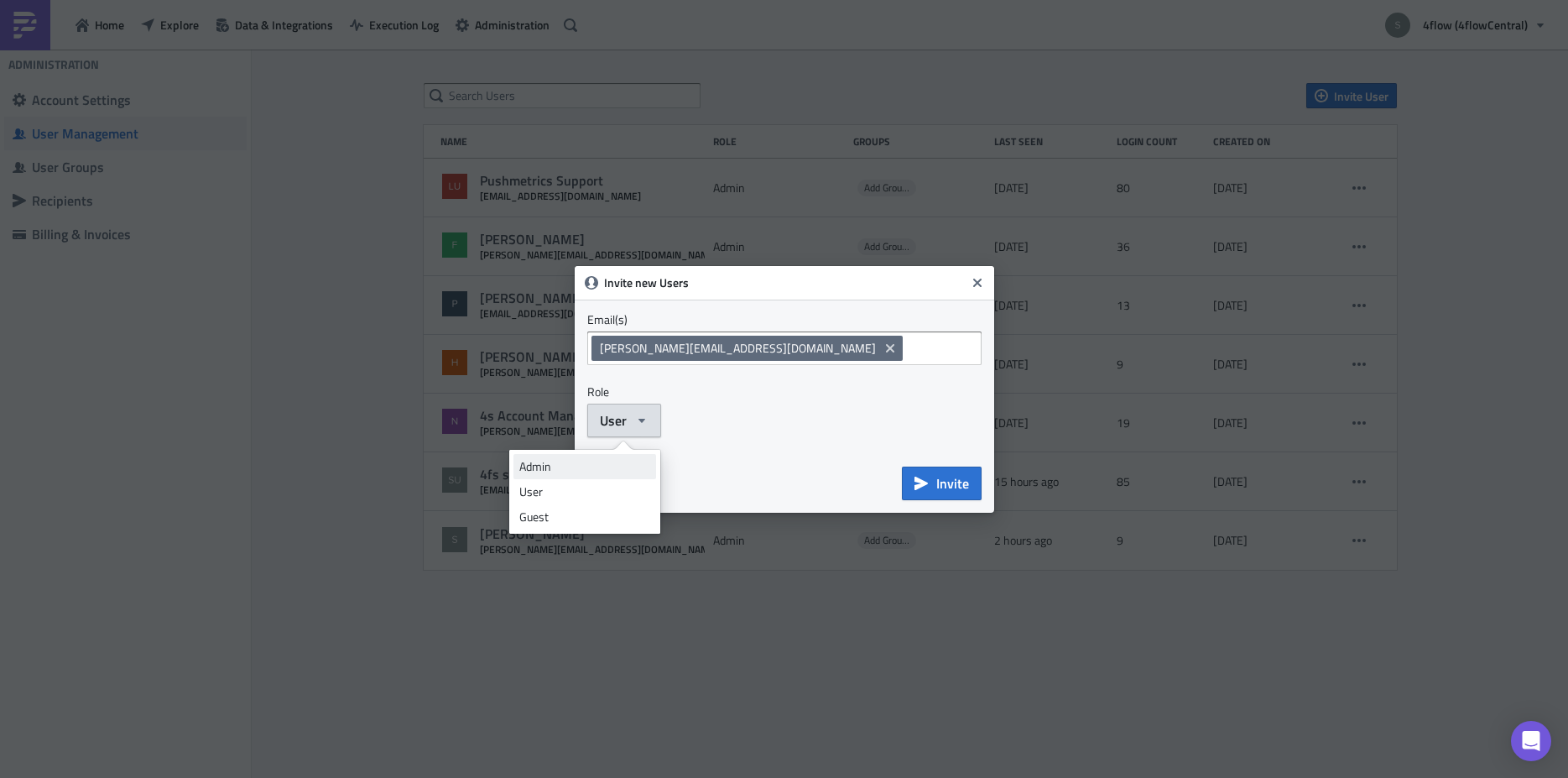
click at [583, 455] on link "Admin" at bounding box center [584, 466] width 143 height 25
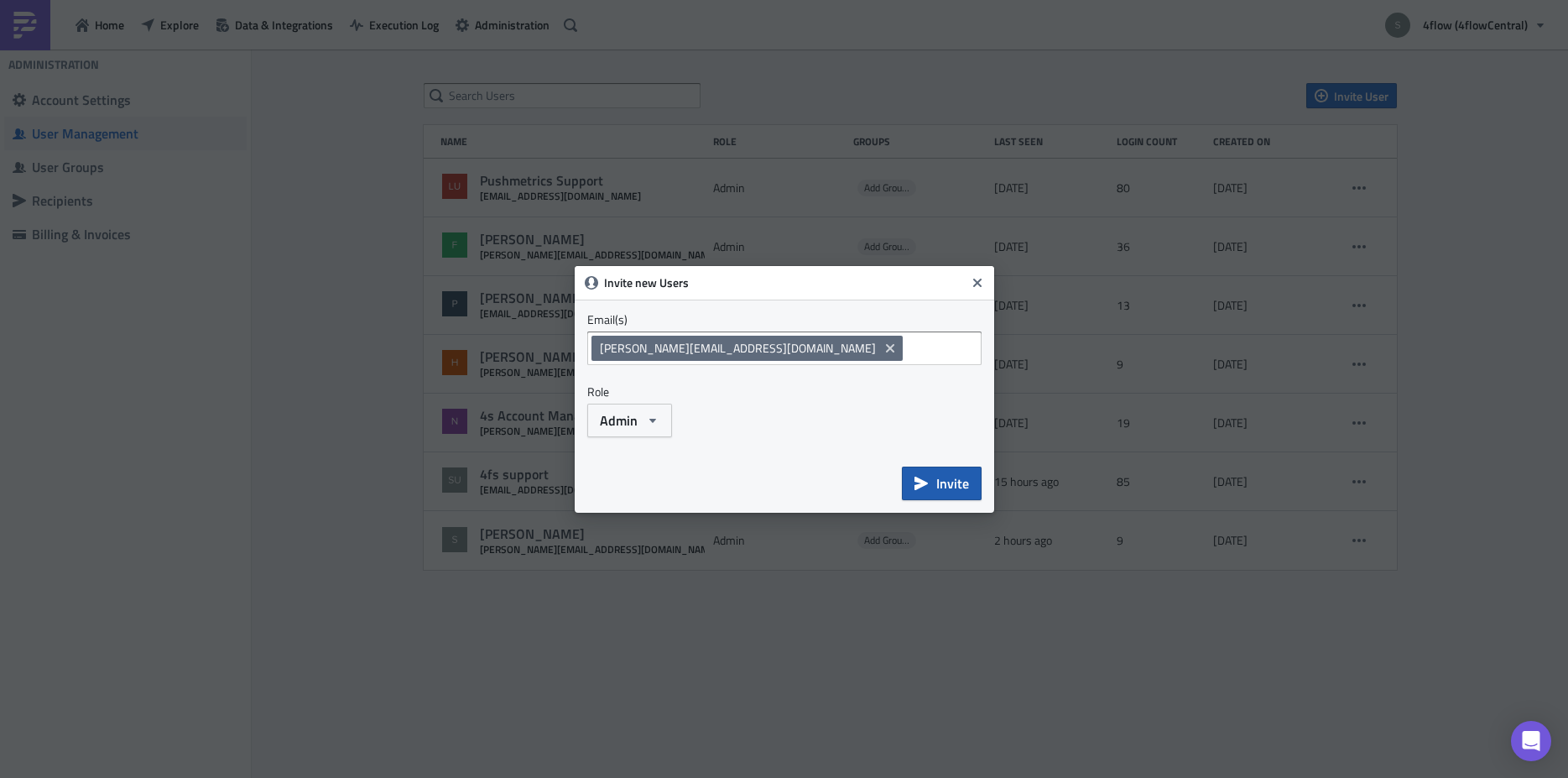
click at [941, 486] on span "Invite" at bounding box center [952, 483] width 33 height 20
